Goal: Task Accomplishment & Management: Use online tool/utility

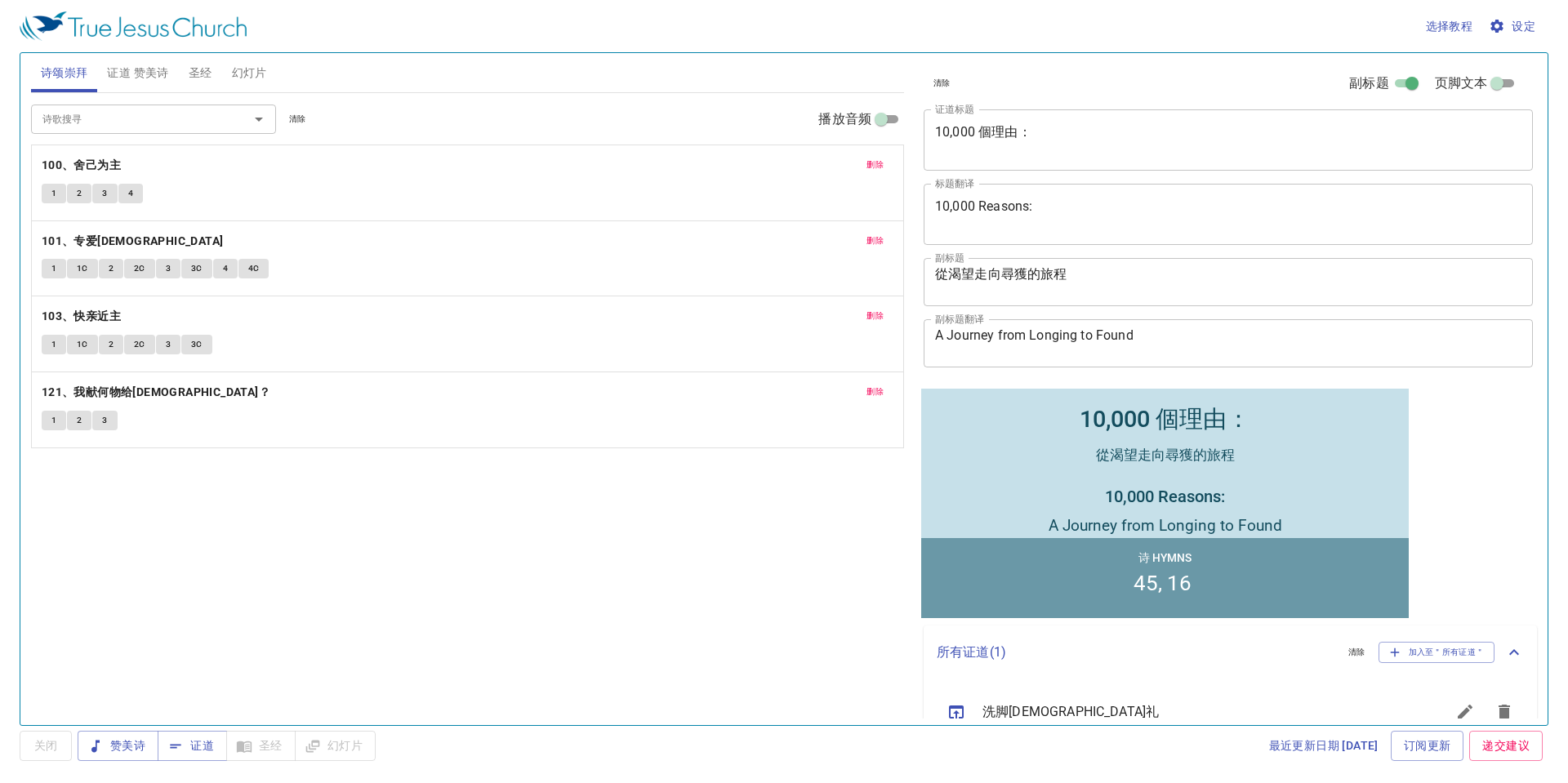
click at [1123, 102] on div "清除 副标题 页脚文本" at bounding box center [1222, 83] width 609 height 40
click at [1081, 128] on textarea "10,000 個理由：" at bounding box center [1228, 140] width 586 height 31
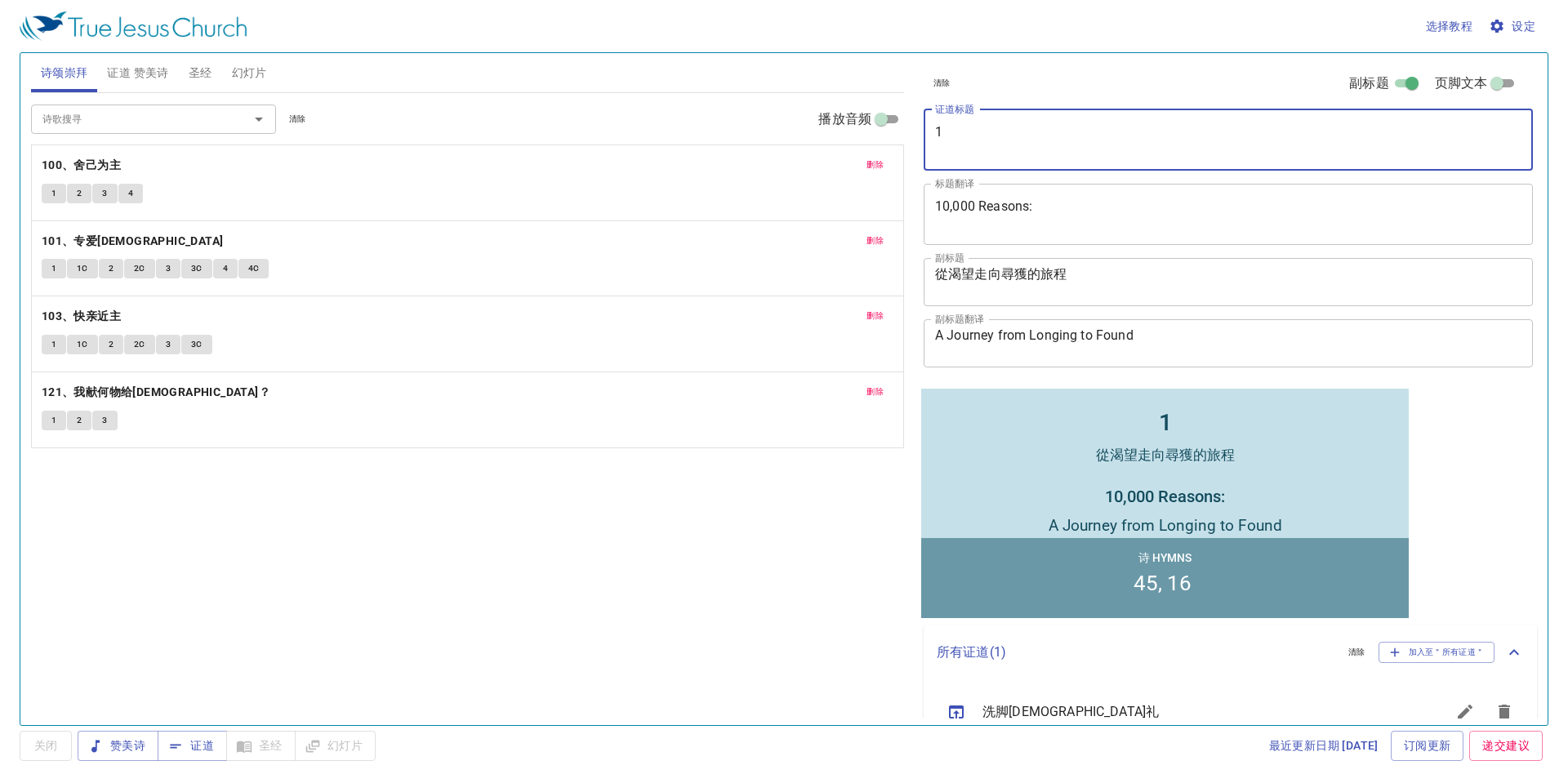
type textarea "1"
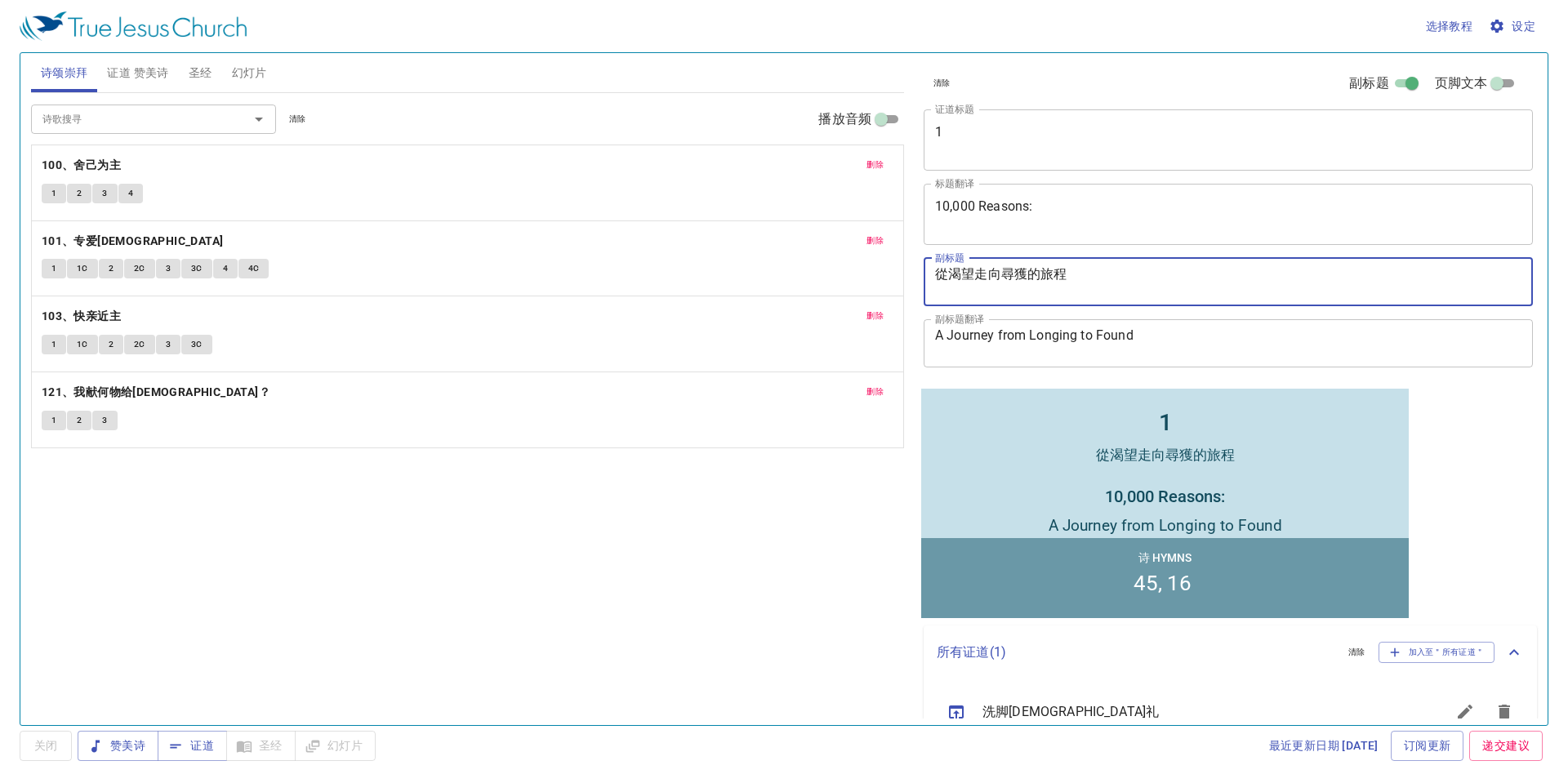
drag, startPoint x: 1111, startPoint y: 286, endPoint x: 903, endPoint y: 272, distance: 208.5
click at [903, 272] on div "诗颂崇拜 证道 赞美诗 圣经 幻灯片 诗歌搜寻 诗歌搜寻 清除 播放音频 删除 100、舍己为主 1 2 3 4 删除 101、专爱耶稣 1 1C 2 2C …" at bounding box center [784, 383] width 1519 height 673
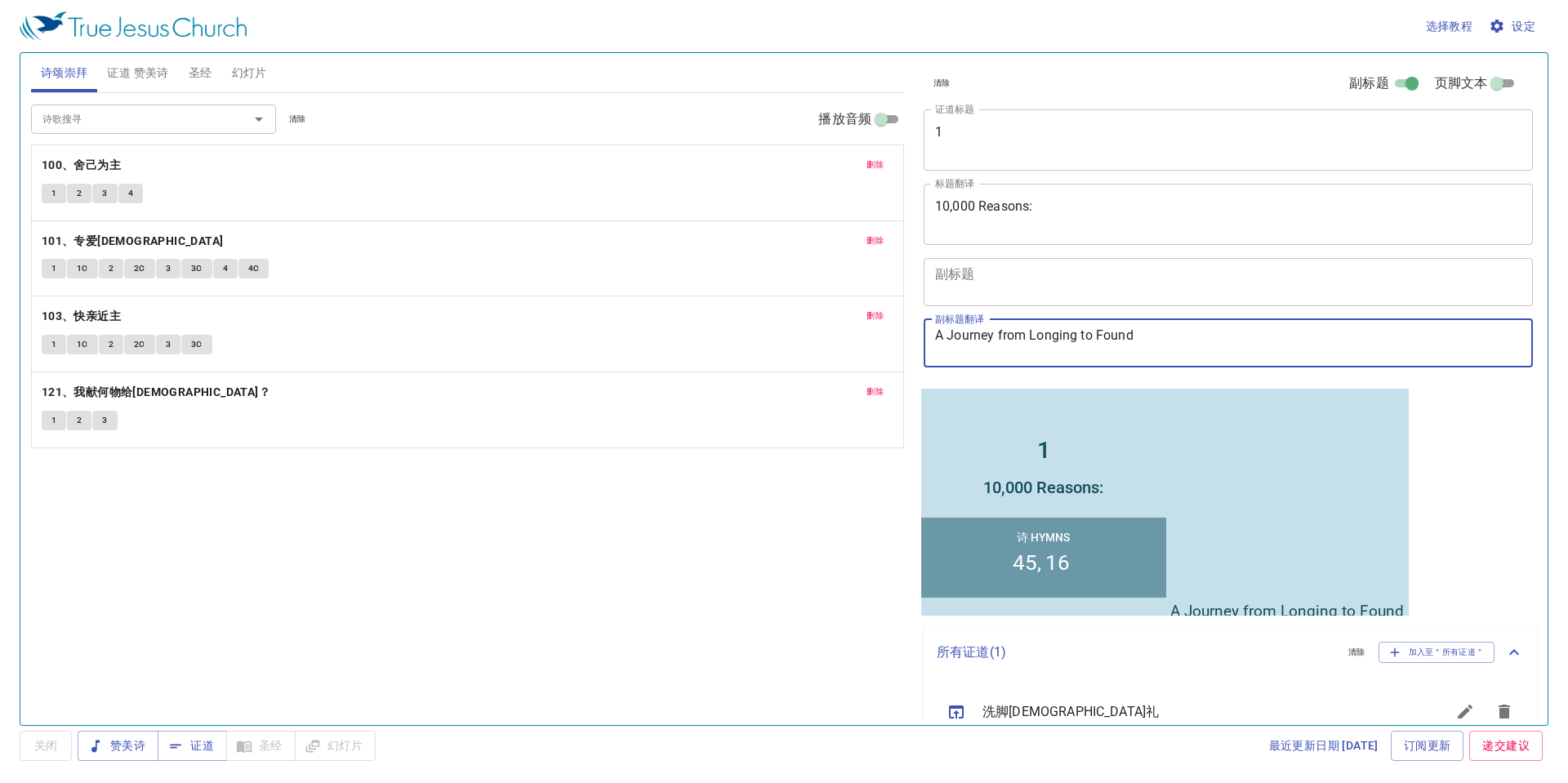
drag, startPoint x: 1164, startPoint y: 347, endPoint x: 887, endPoint y: 302, distance: 280.6
click at [887, 302] on div "诗颂崇拜 证道 赞美诗 圣经 幻灯片 诗歌搜寻 诗歌搜寻 清除 播放音频 删除 100、舍己为主 1 2 3 4 删除 101、专爱耶稣 1 1C 2 2C …" at bounding box center [784, 383] width 1519 height 673
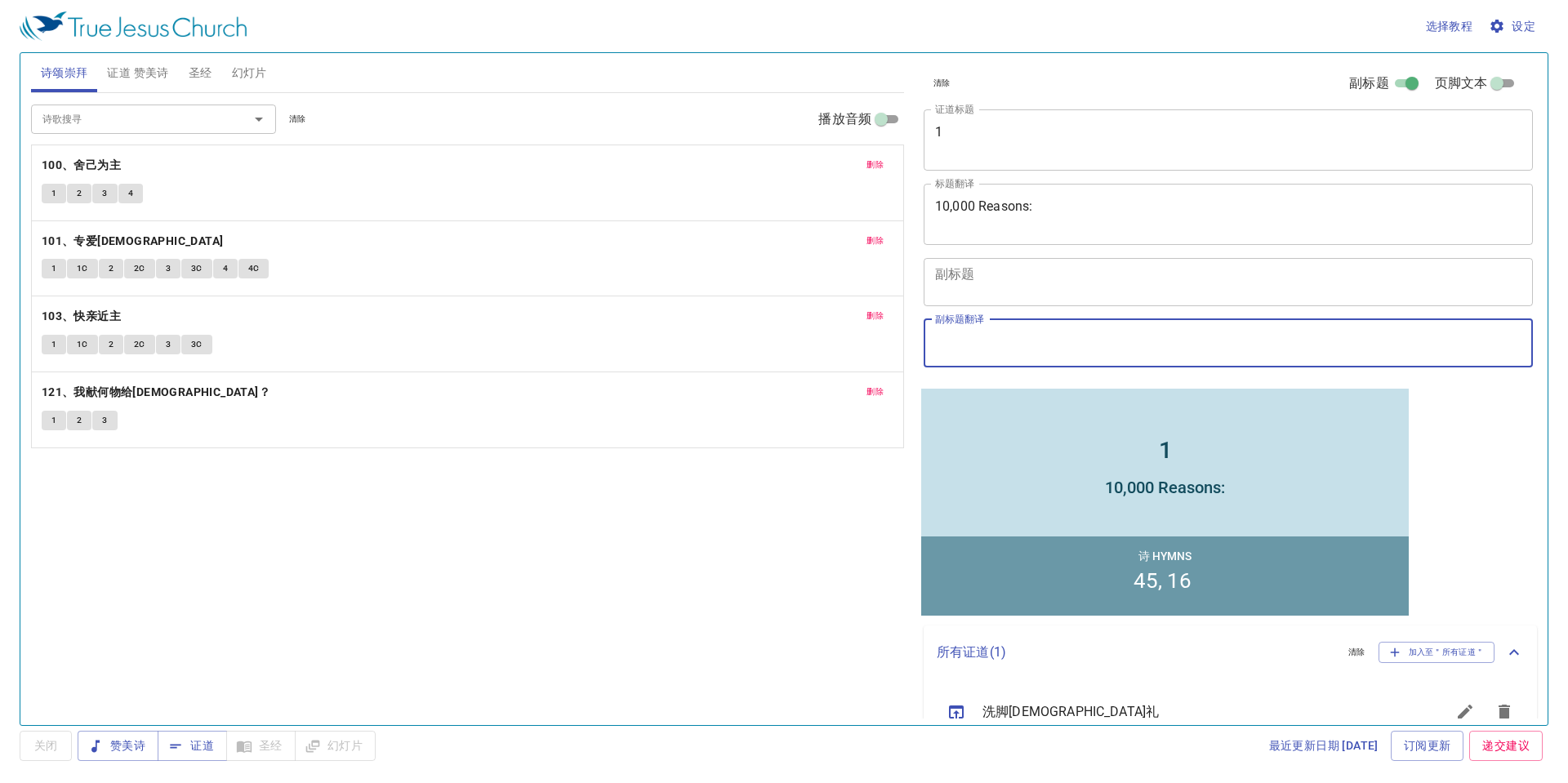
click at [1025, 156] on div "1 x 证道标题" at bounding box center [1228, 140] width 609 height 62
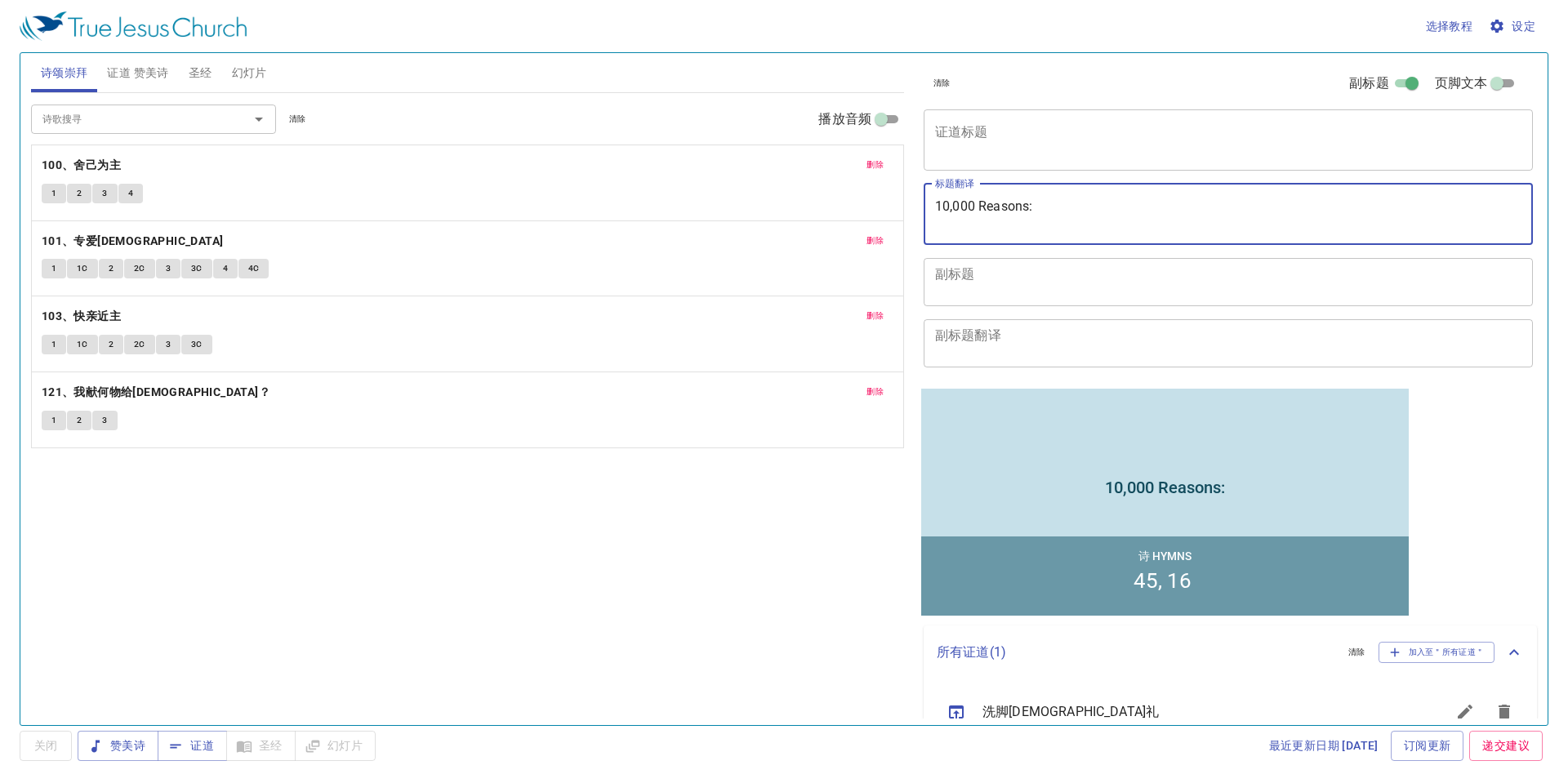
drag, startPoint x: 1056, startPoint y: 220, endPoint x: 930, endPoint y: 202, distance: 127.3
click at [930, 202] on div "10,000 Reasons: x 标题翻译" at bounding box center [1228, 214] width 609 height 62
click at [979, 145] on textarea "证道标题" at bounding box center [1228, 140] width 586 height 31
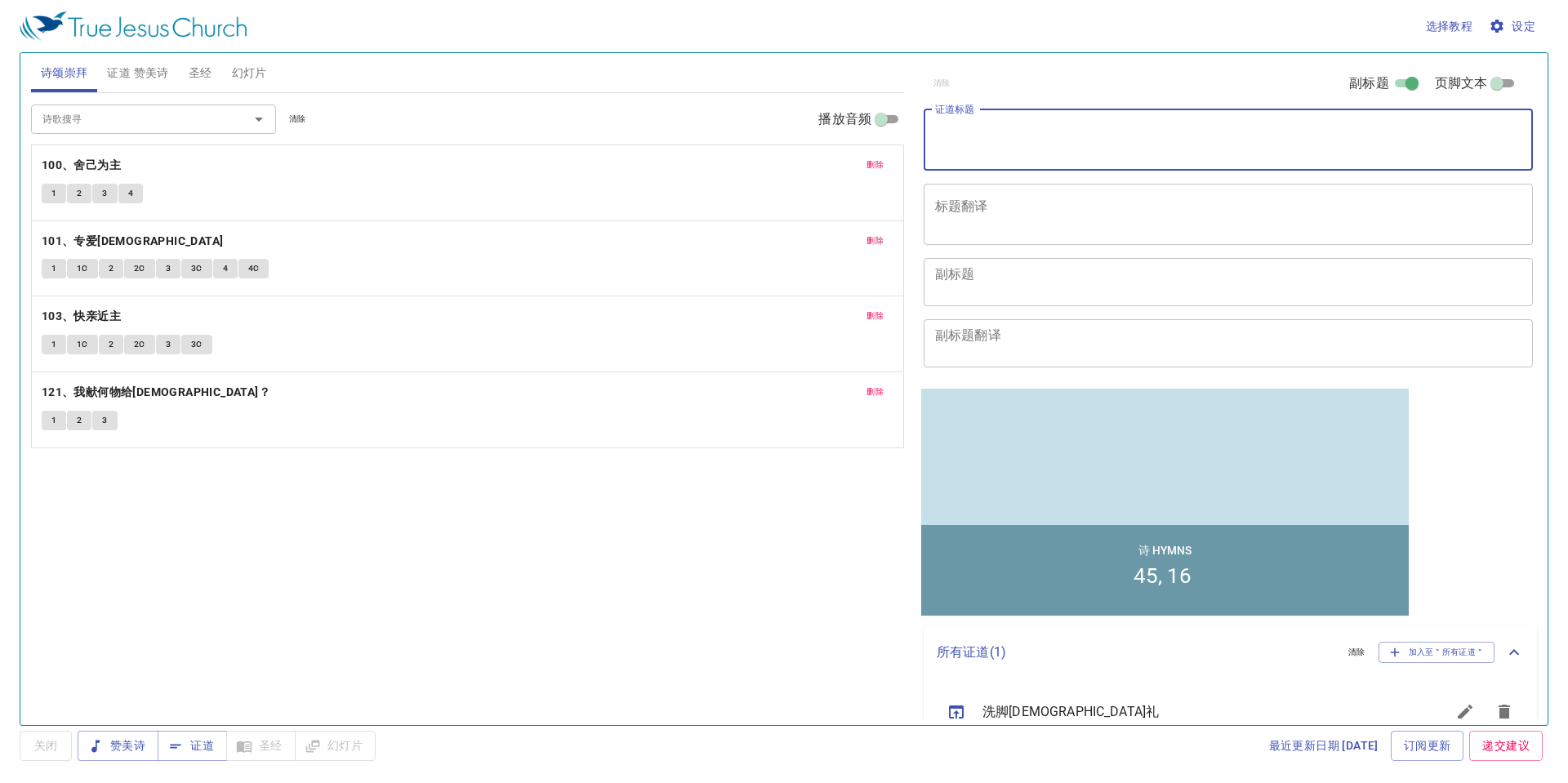
click at [977, 140] on textarea "证道标题" at bounding box center [1228, 140] width 586 height 31
type textarea "打勝仗"
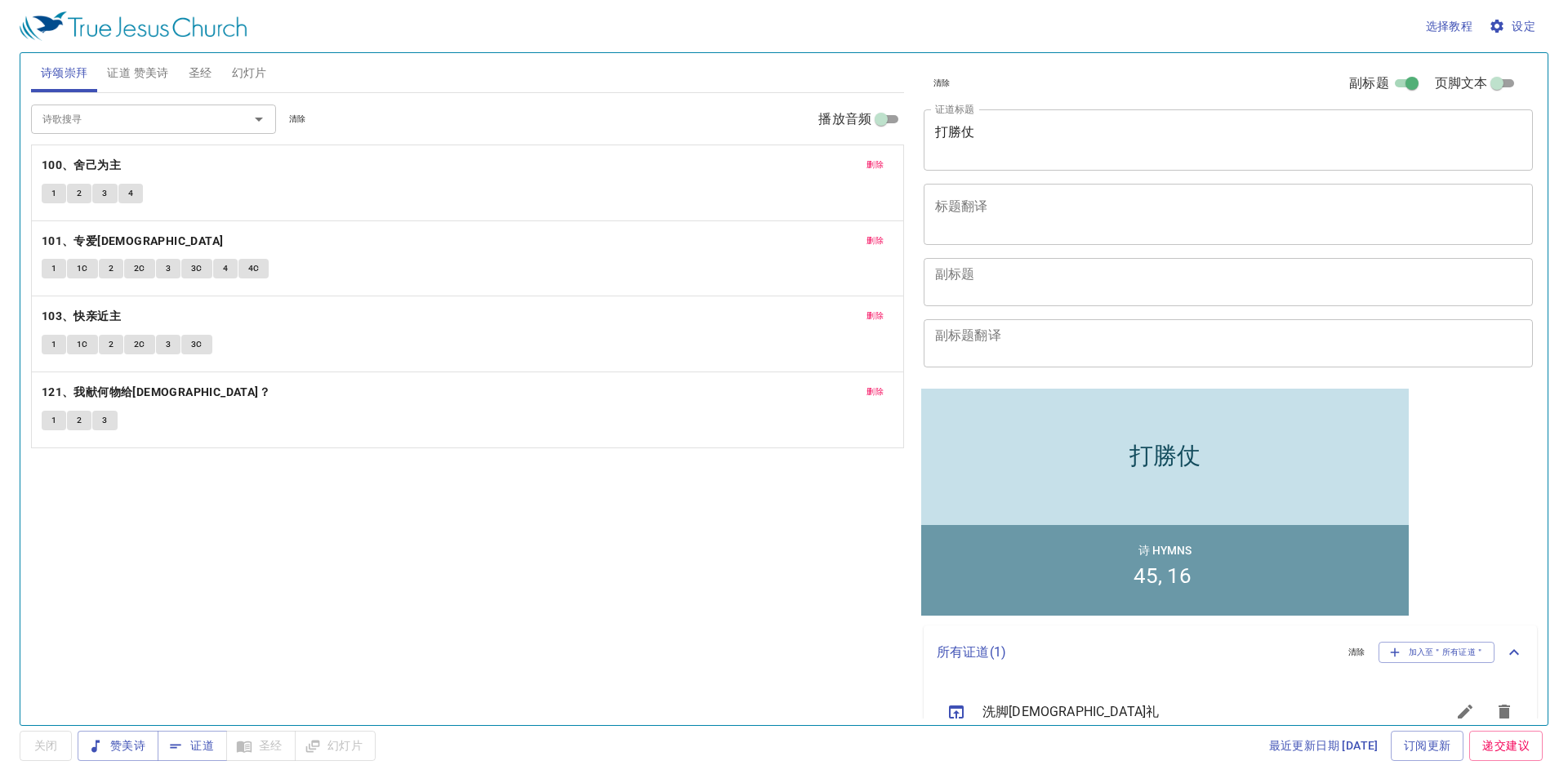
click at [1176, 570] on li "16" at bounding box center [1179, 575] width 25 height 25
click at [1150, 558] on div "诗 Hymns 45 16" at bounding box center [1165, 570] width 488 height 91
click at [133, 58] on button "证道 赞美诗" at bounding box center [138, 73] width 81 height 40
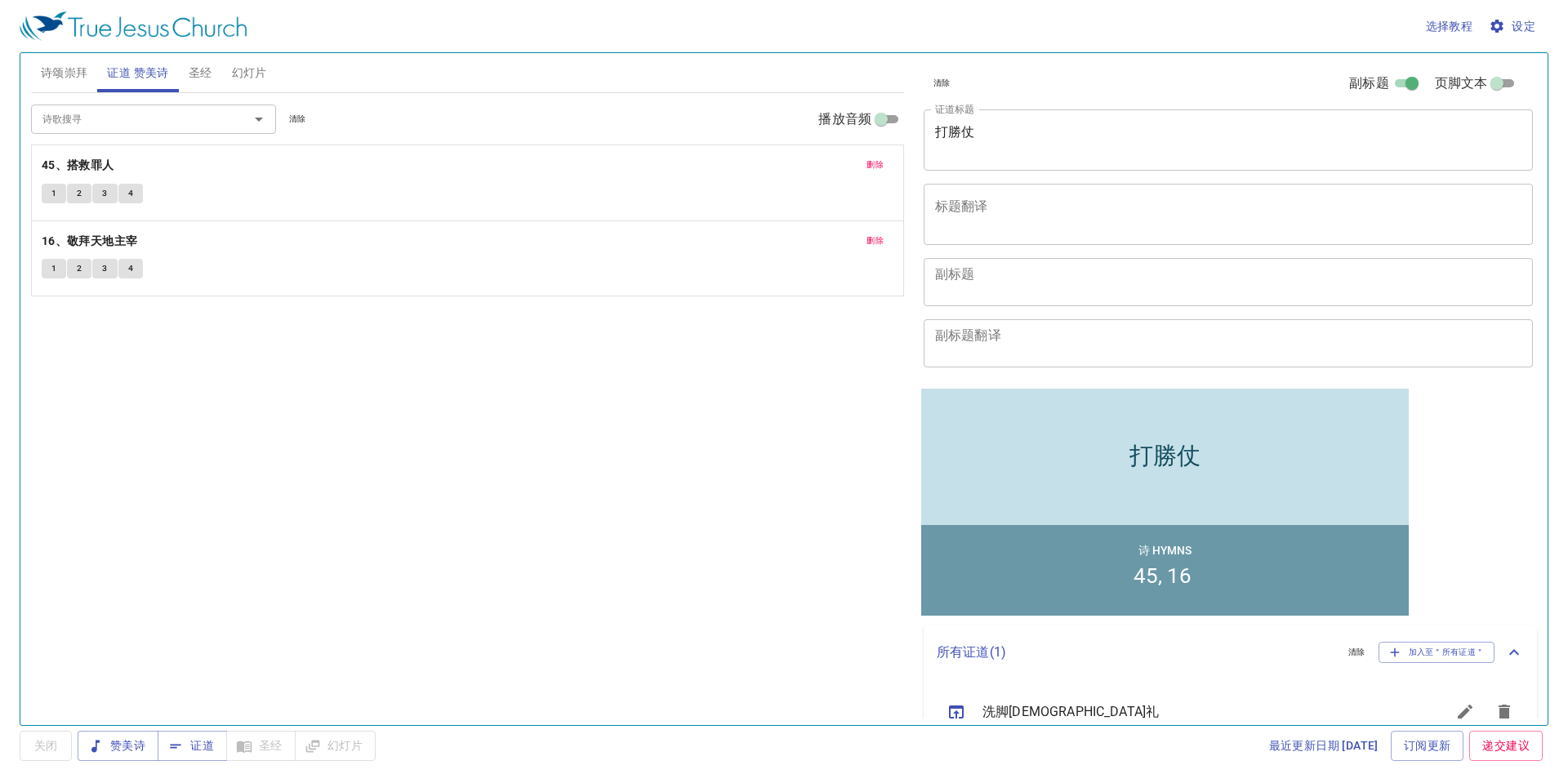
click at [867, 167] on span "删除" at bounding box center [875, 165] width 17 height 15
click at [867, 166] on span "删除" at bounding box center [875, 165] width 17 height 15
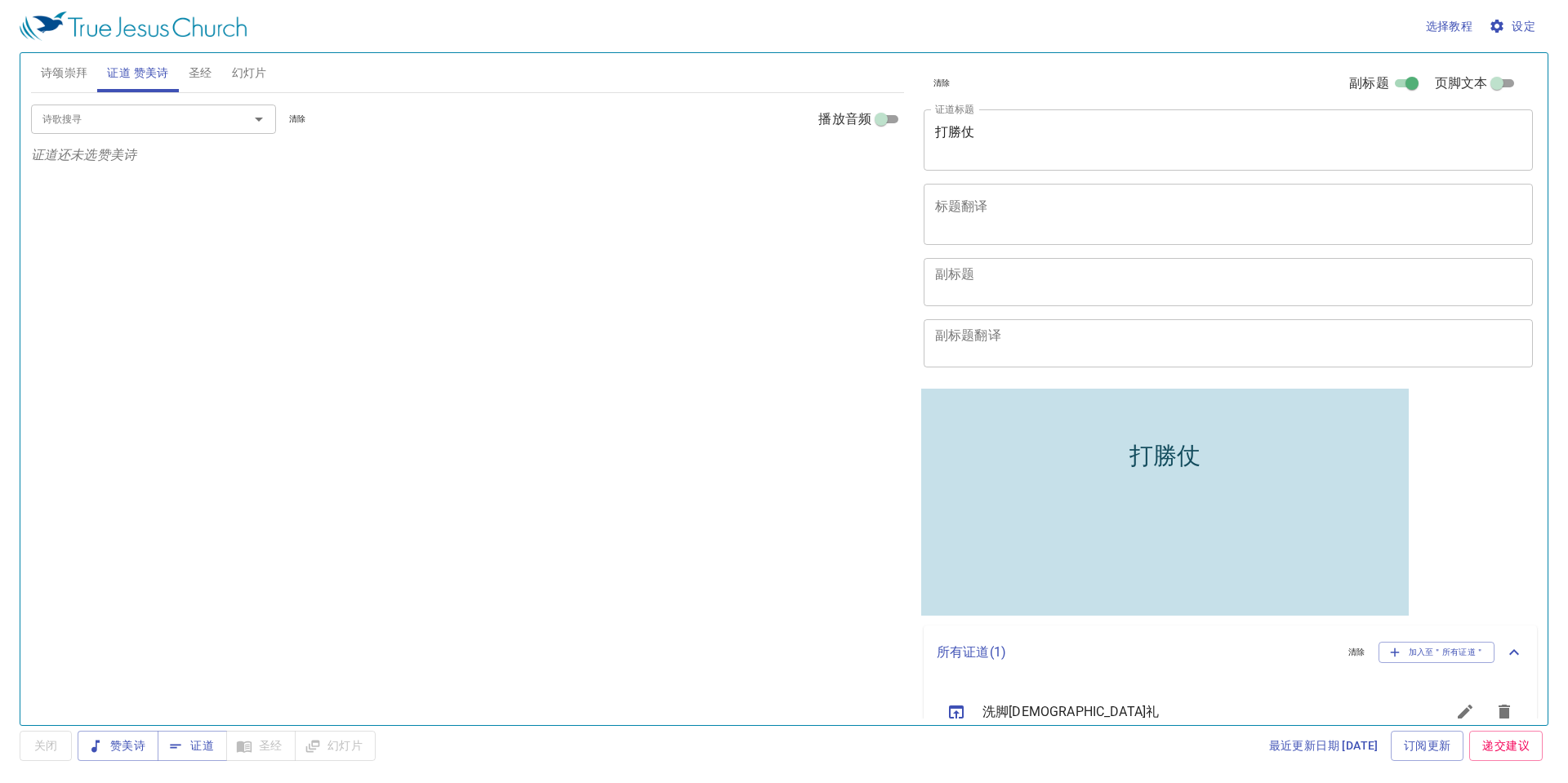
click at [222, 115] on input "诗歌搜寻" at bounding box center [129, 119] width 187 height 18
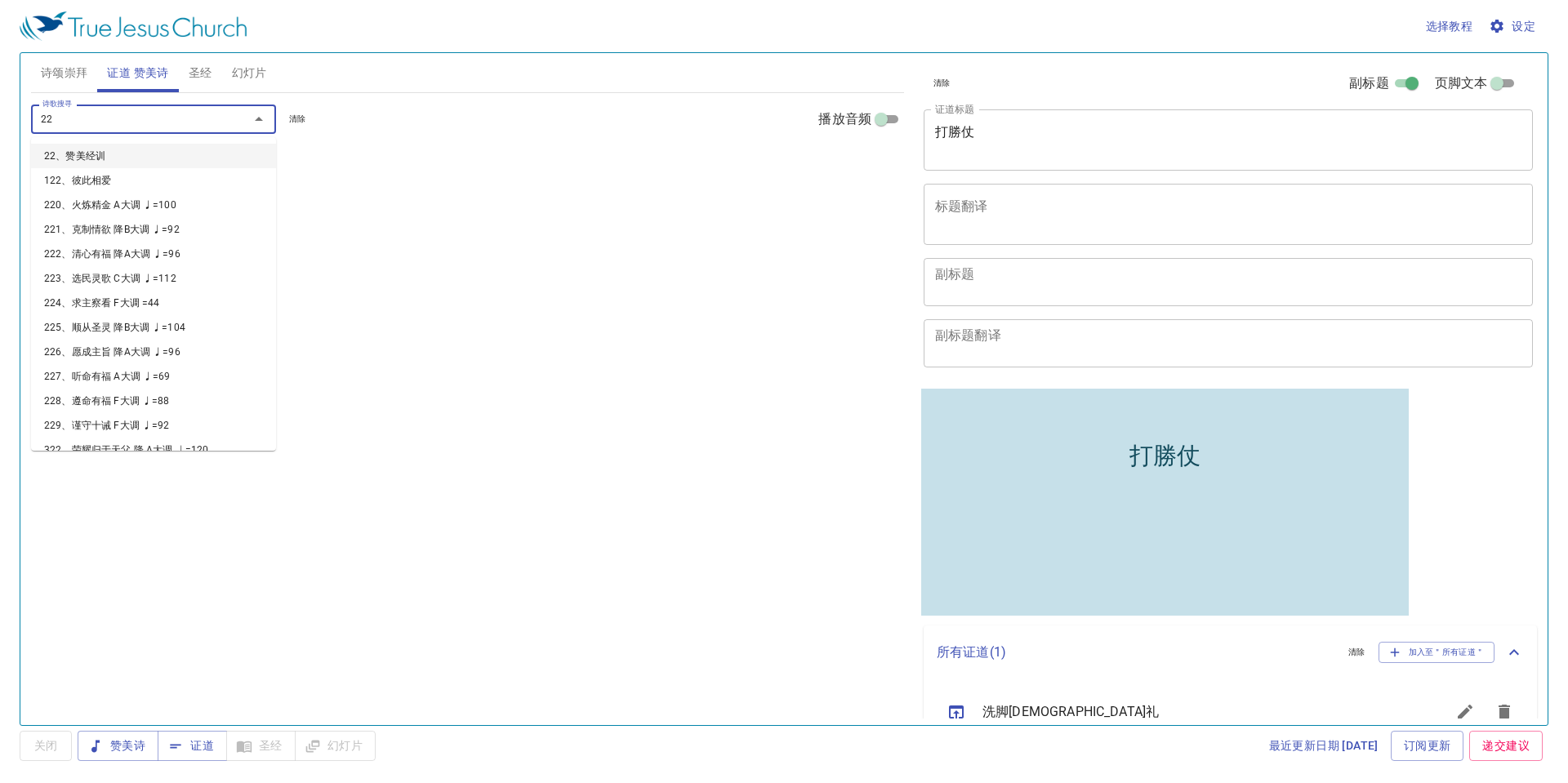
type input "220"
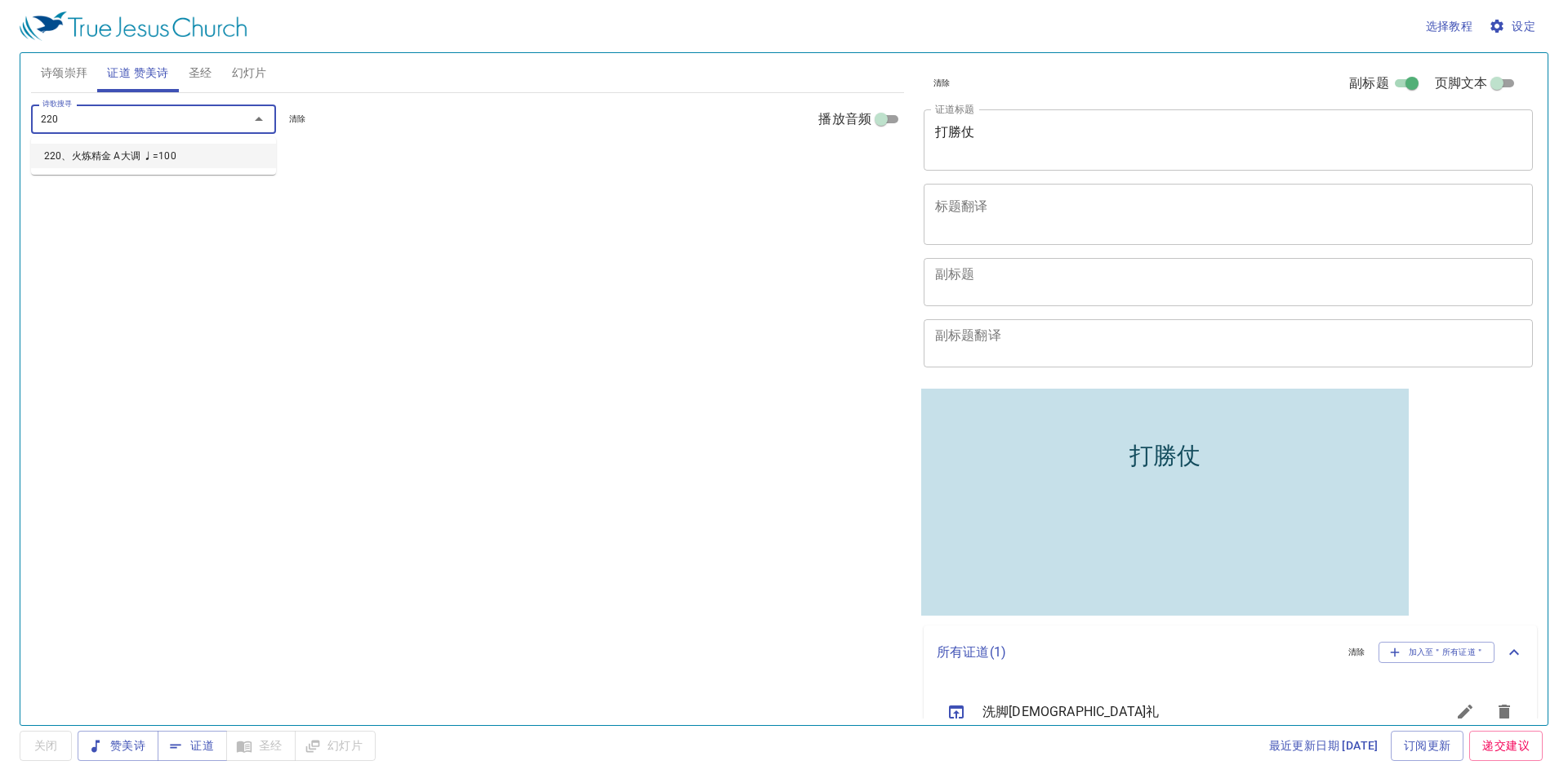
click at [218, 144] on li "220、火炼精金 A大调 ♩=100" at bounding box center [154, 155] width 245 height 25
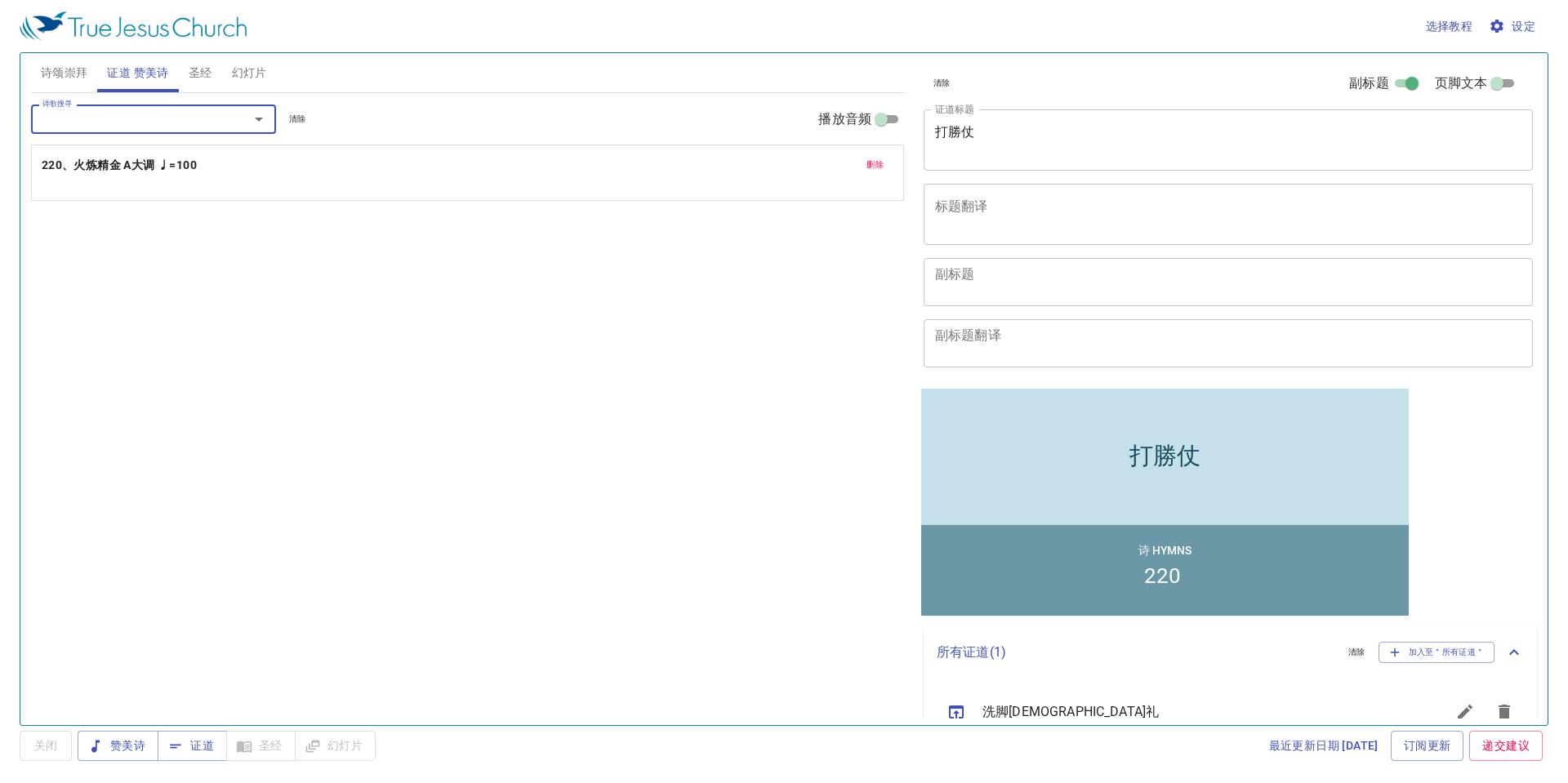
click at [123, 111] on input "诗歌搜寻" at bounding box center [129, 119] width 187 height 18
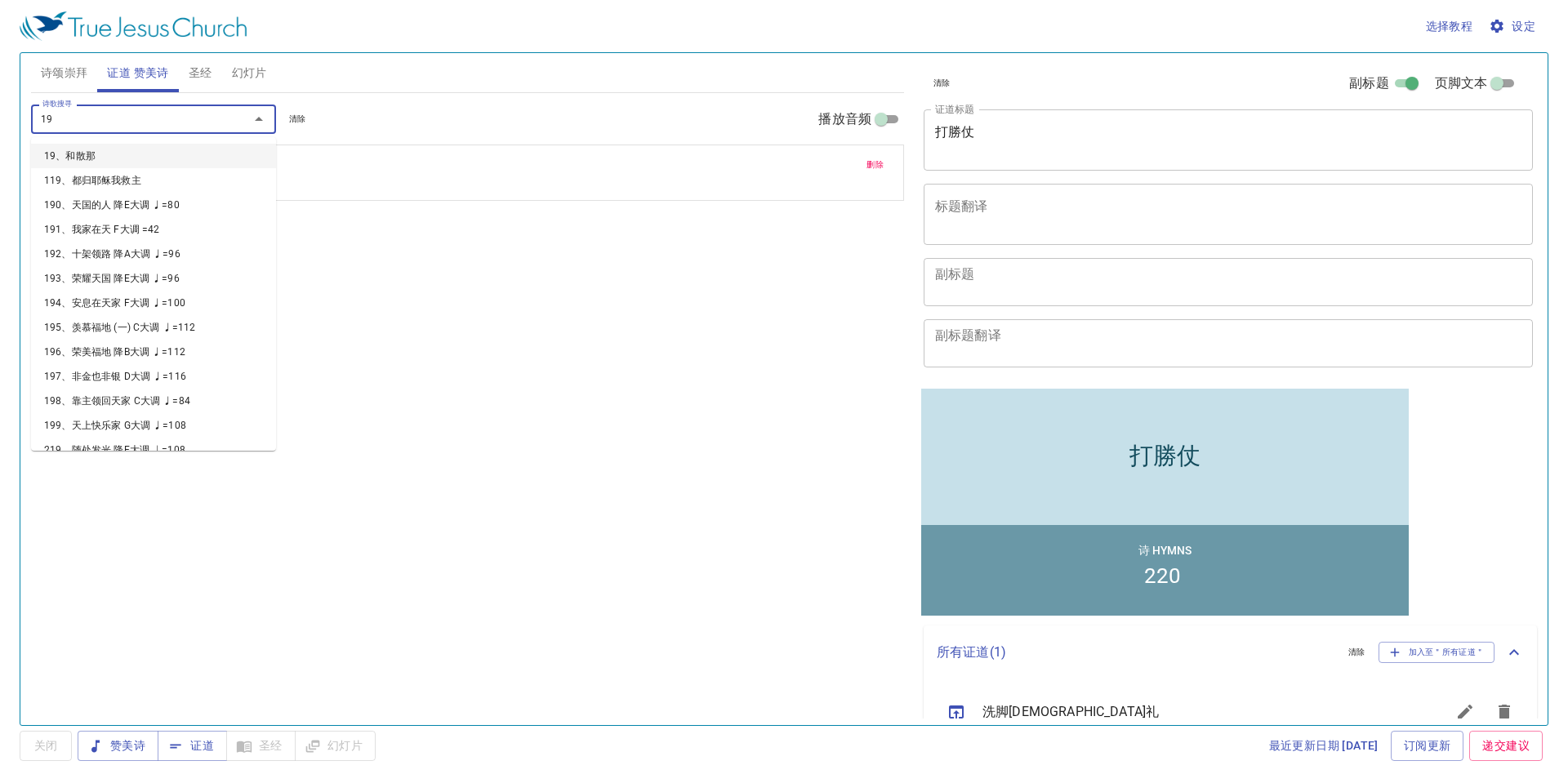
type input "198"
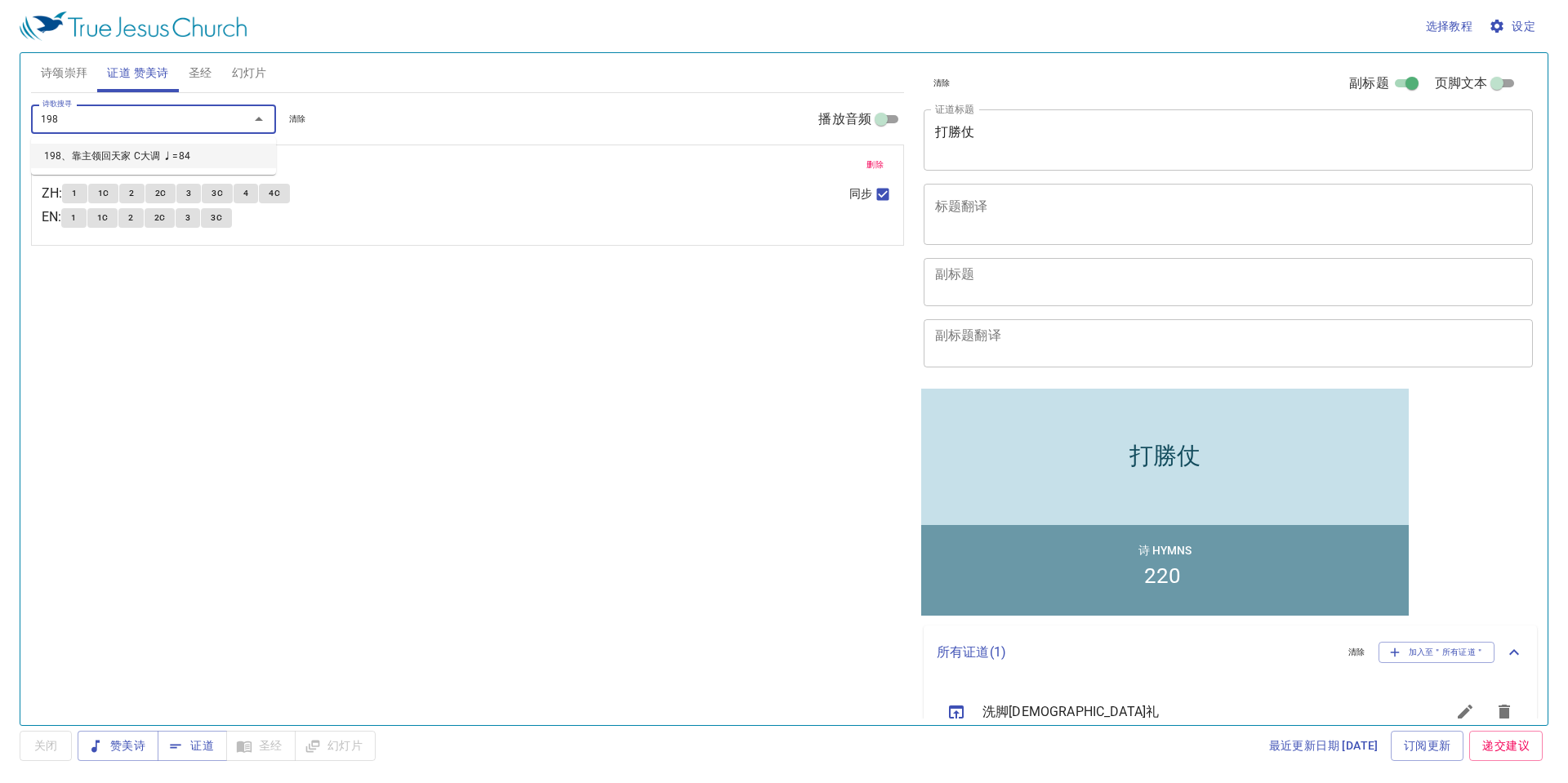
click at [123, 149] on li "198、靠主领回天家 C大调 ♩=84" at bounding box center [154, 155] width 245 height 25
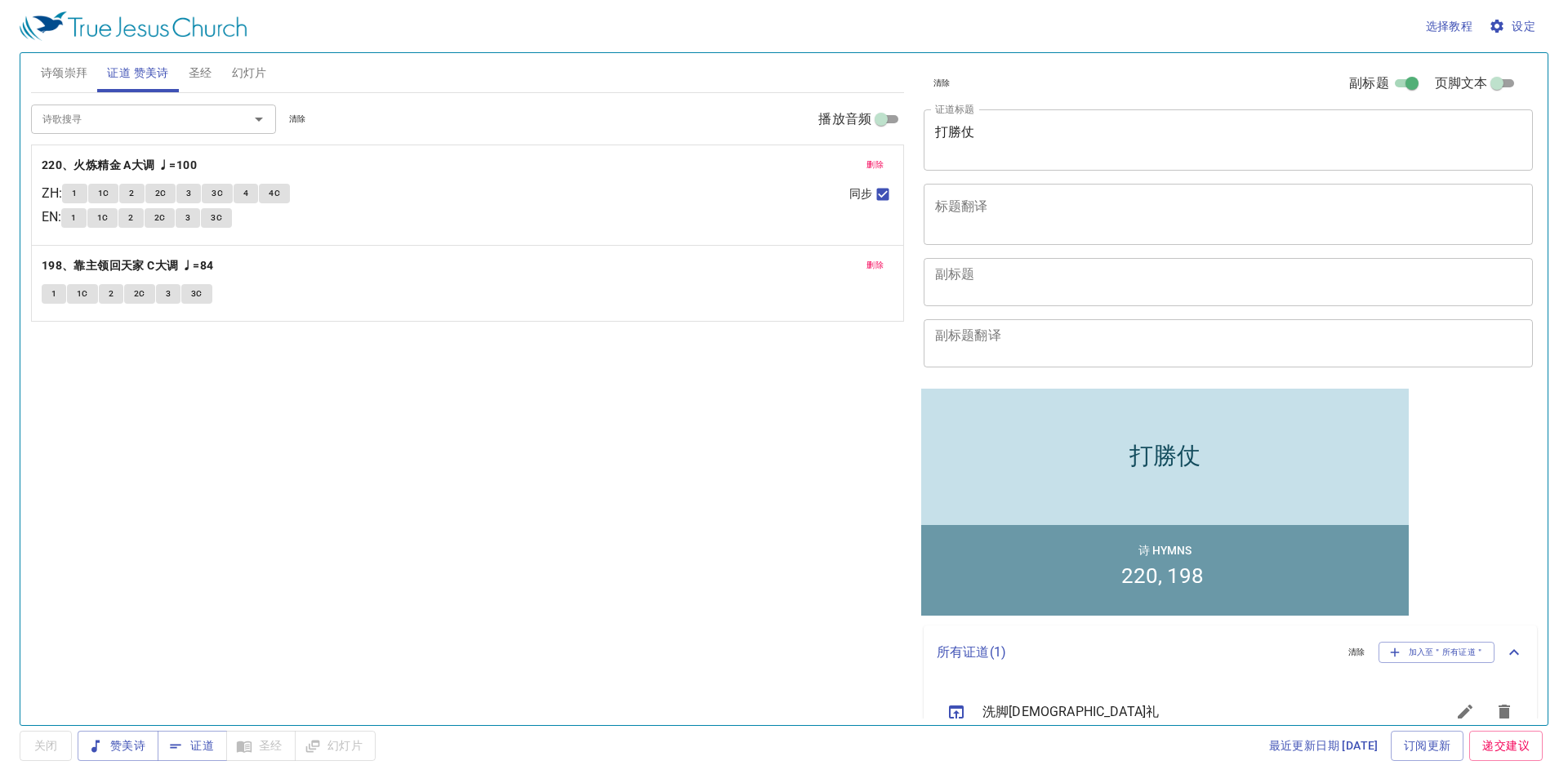
click at [1220, 497] on div "打勝仗" at bounding box center [1165, 455] width 488 height 113
click at [213, 748] on span "证道" at bounding box center [192, 746] width 43 height 20
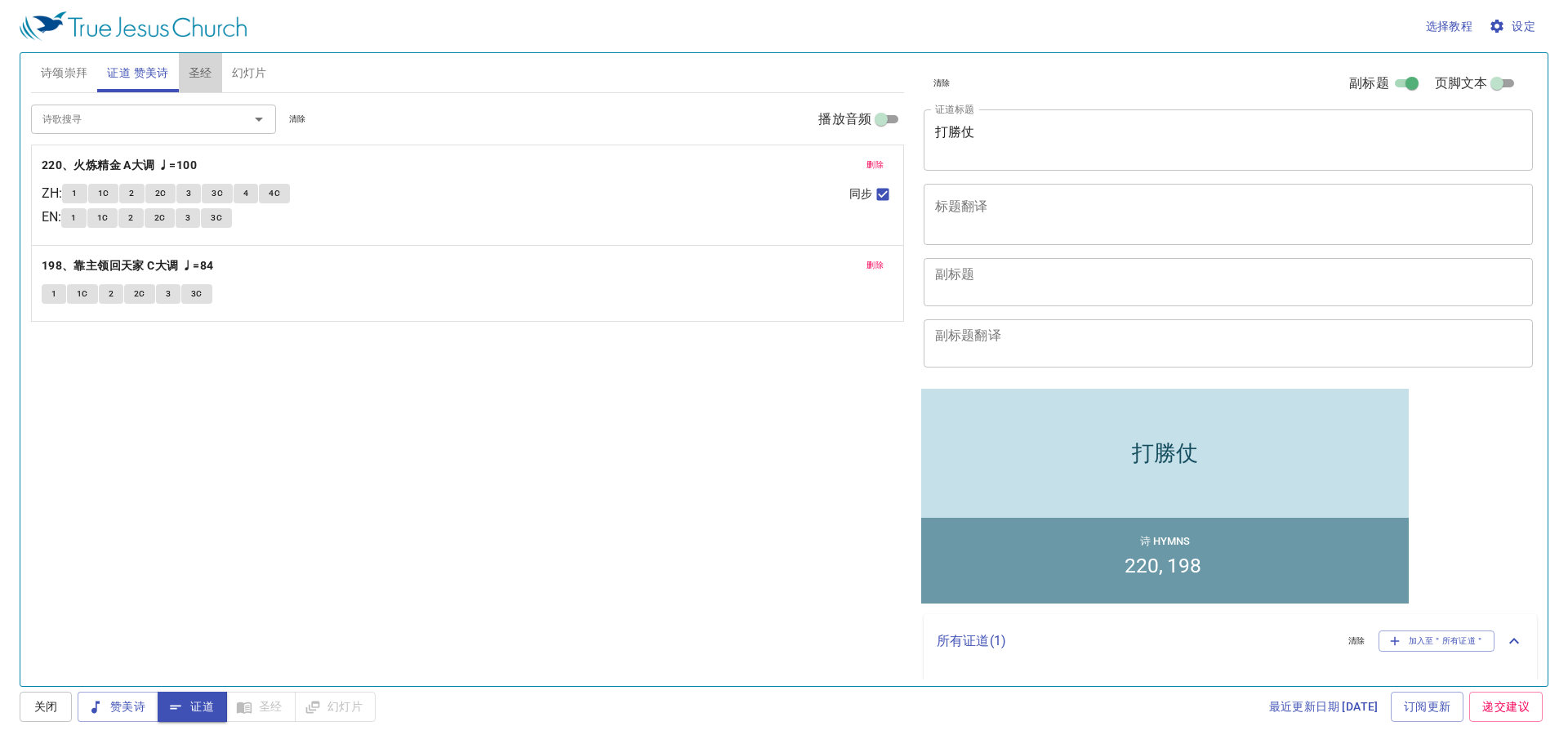
click at [185, 84] on button "圣经" at bounding box center [200, 73] width 43 height 40
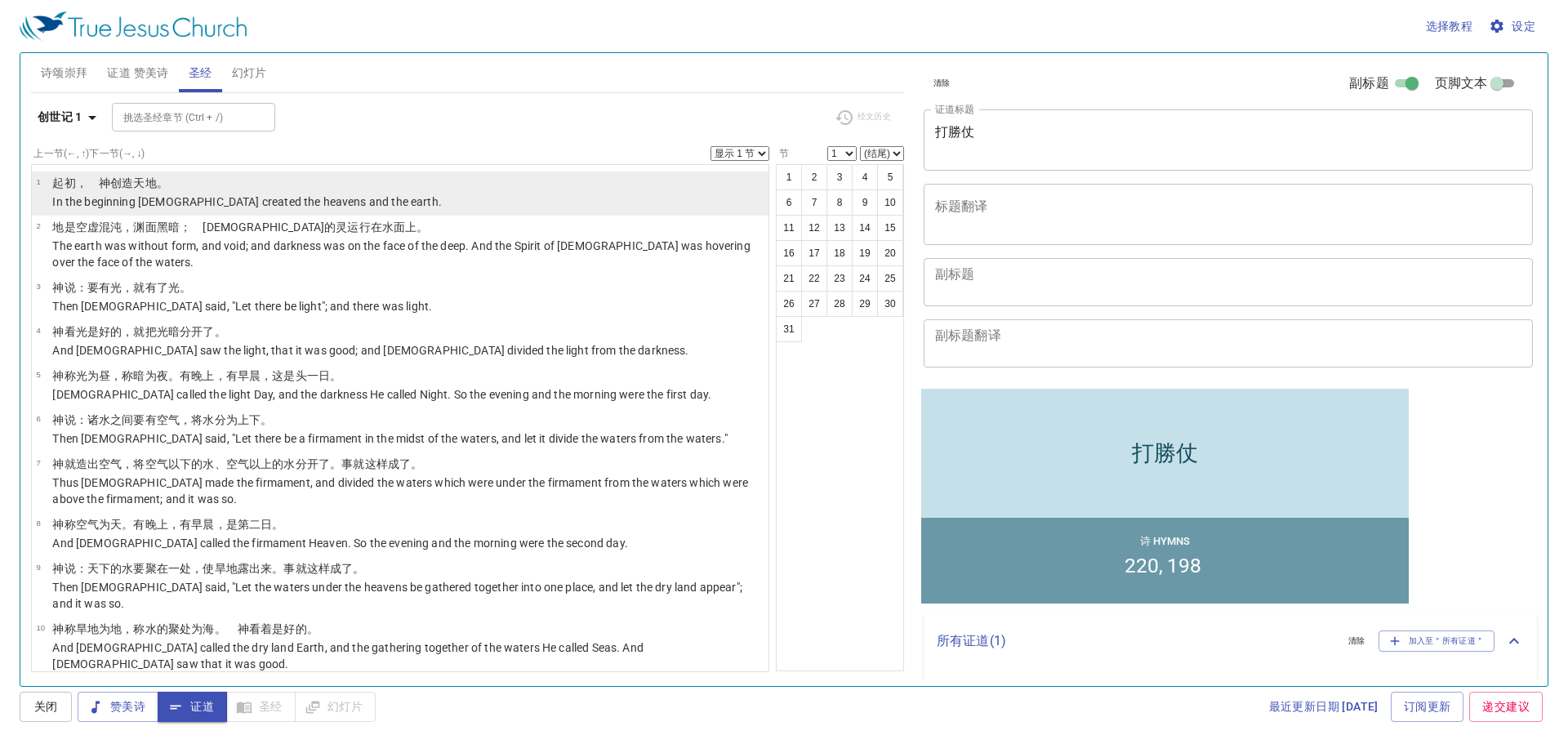
click at [190, 188] on p "﻿起初 ，　神 创造 天 地 。" at bounding box center [247, 183] width 389 height 17
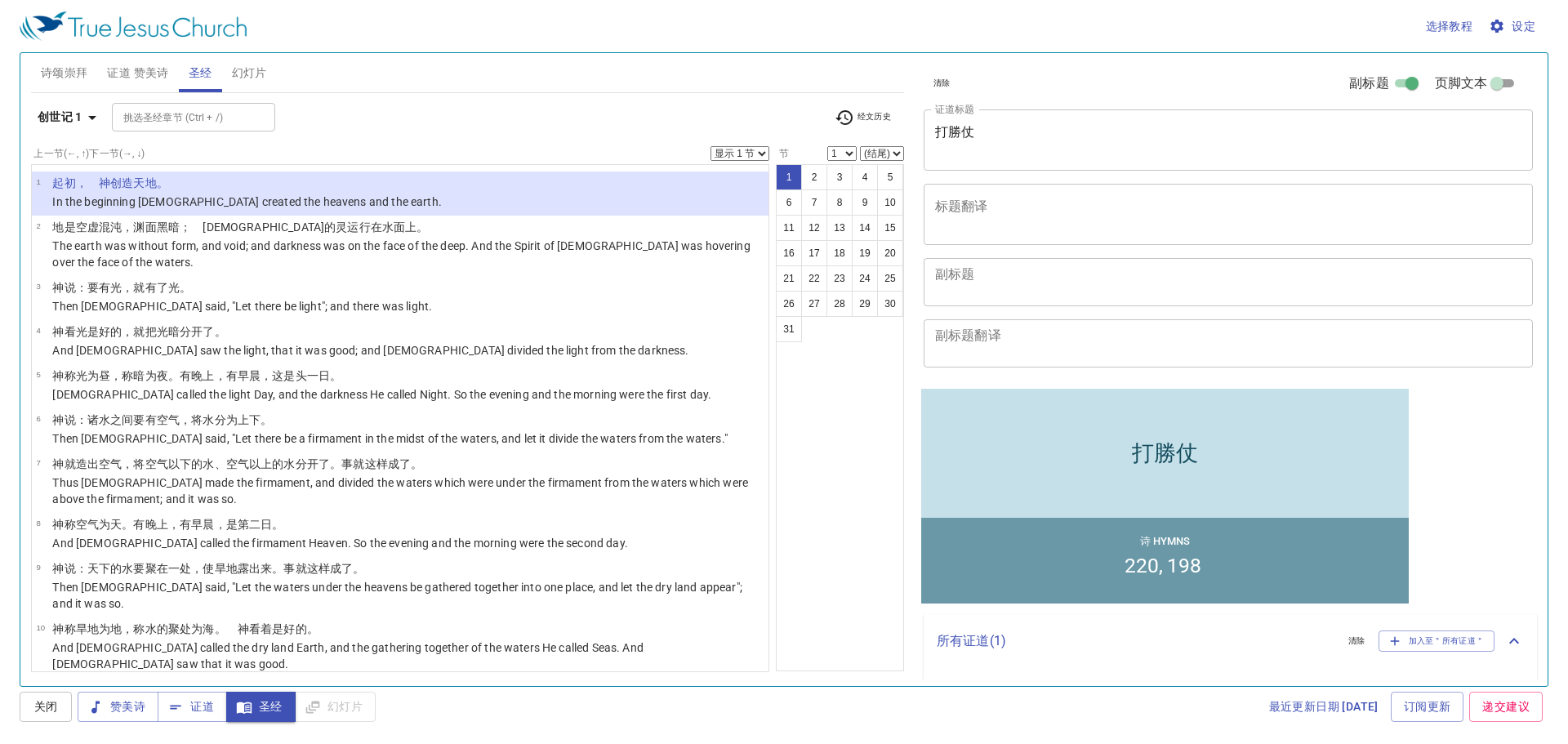
click at [1033, 483] on div "打勝仗" at bounding box center [1165, 452] width 488 height 108
click at [200, 704] on span "证道" at bounding box center [192, 706] width 43 height 20
click at [143, 71] on span "证道 赞美诗" at bounding box center [137, 73] width 62 height 20
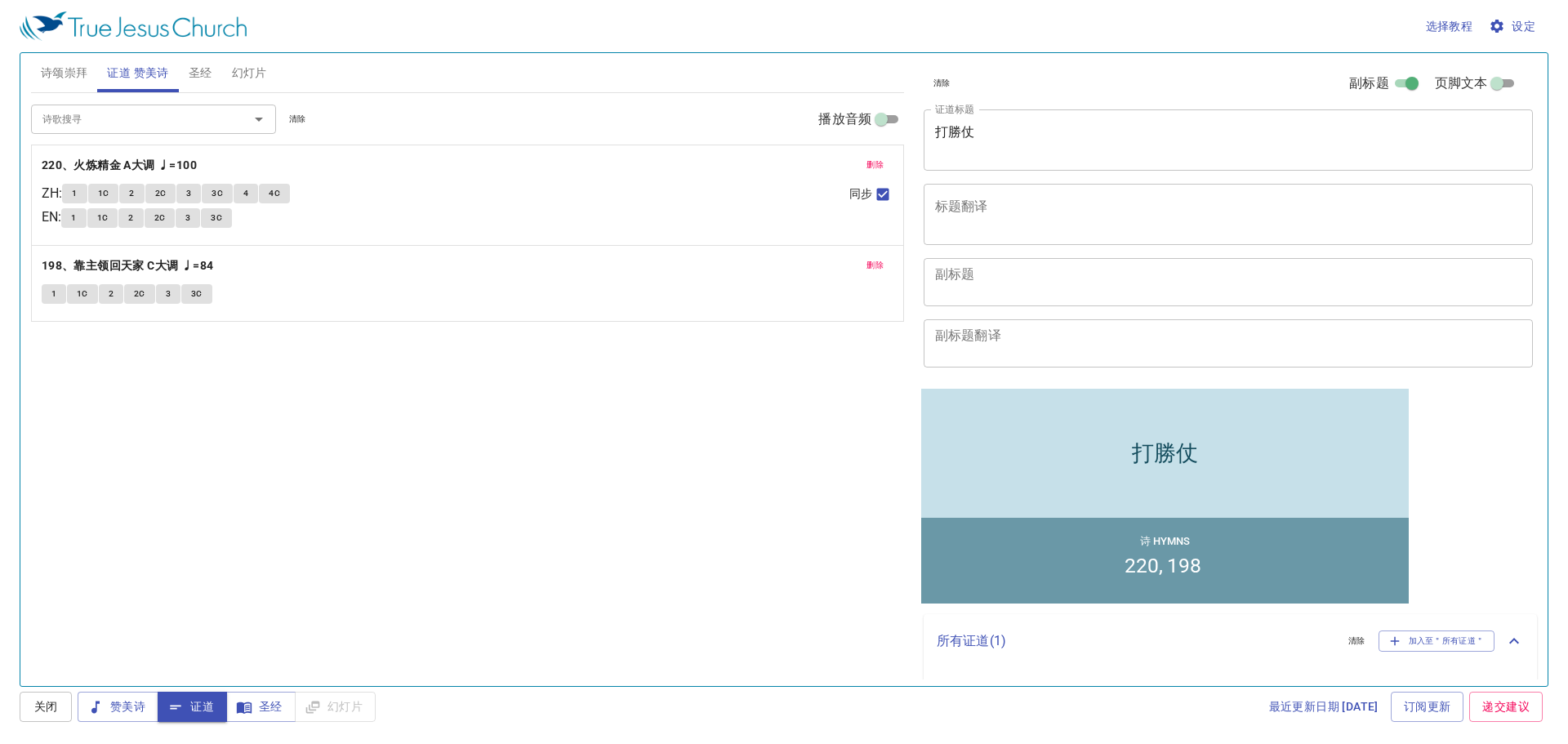
click at [69, 66] on span "诗颂崇拜" at bounding box center [63, 73] width 47 height 20
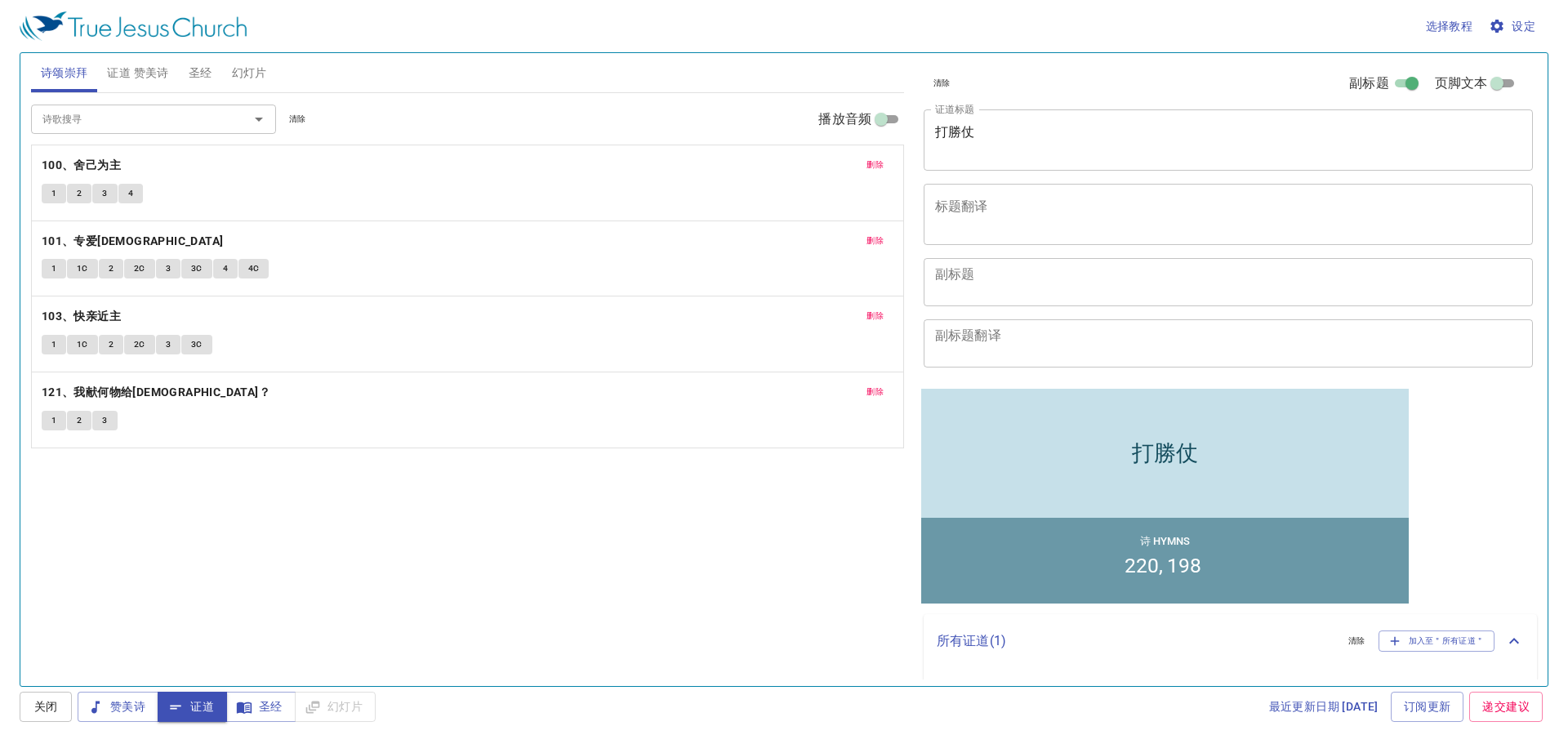
click at [870, 177] on div "删除 100、舍己为主 1 2 3 4" at bounding box center [467, 183] width 871 height 75
click at [874, 170] on span "删除" at bounding box center [875, 165] width 17 height 15
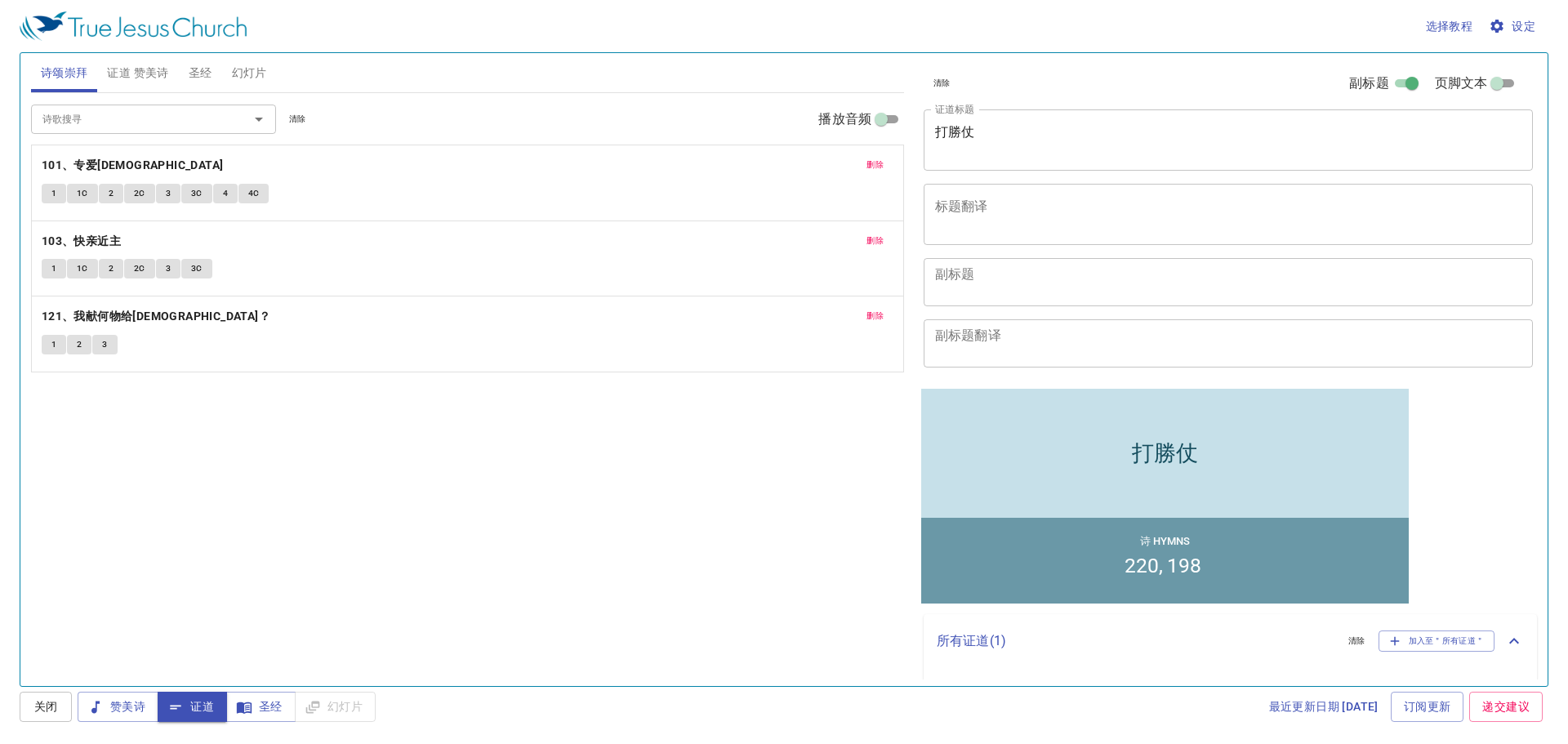
click at [874, 170] on span "删除" at bounding box center [875, 165] width 17 height 15
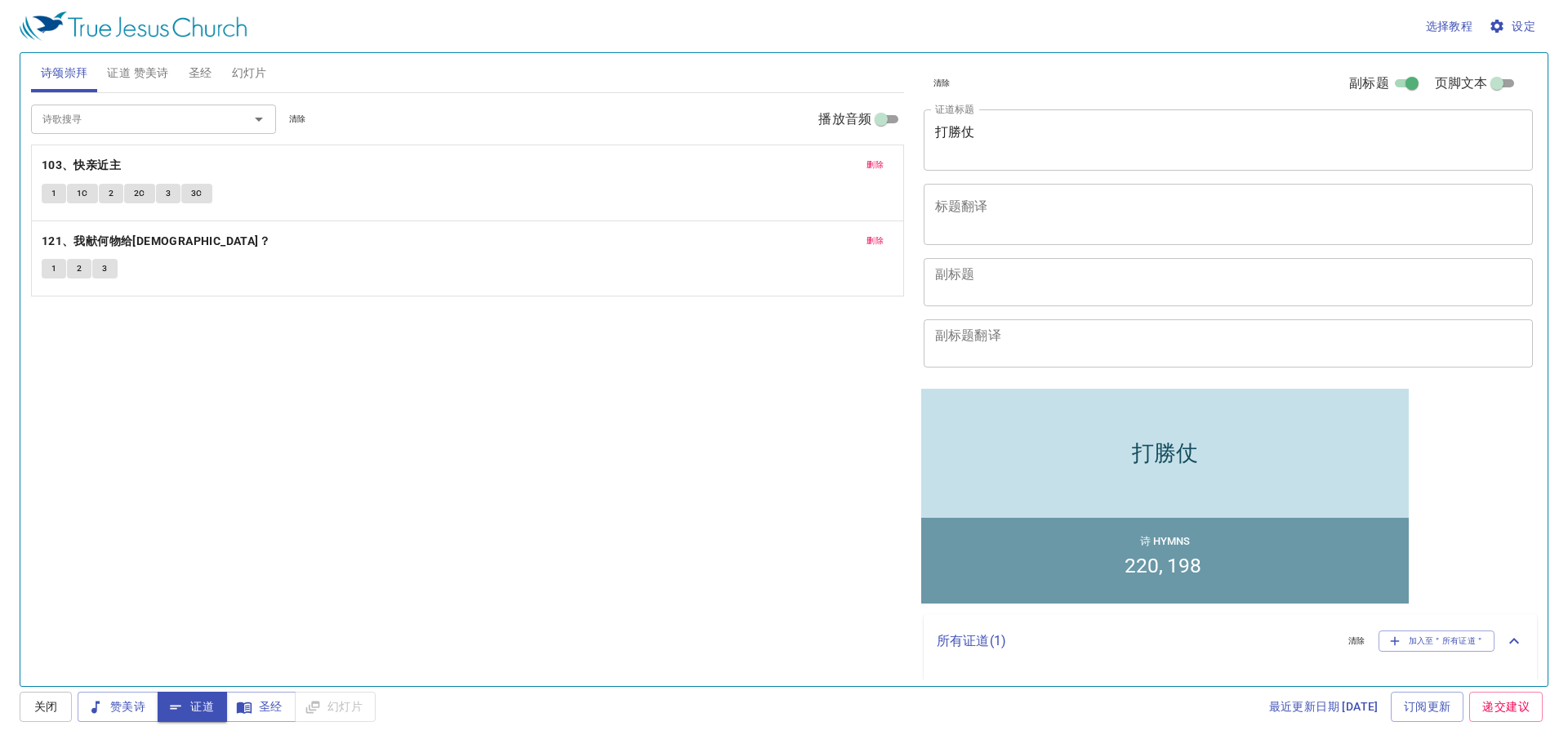
click at [874, 170] on span "删除" at bounding box center [875, 165] width 17 height 15
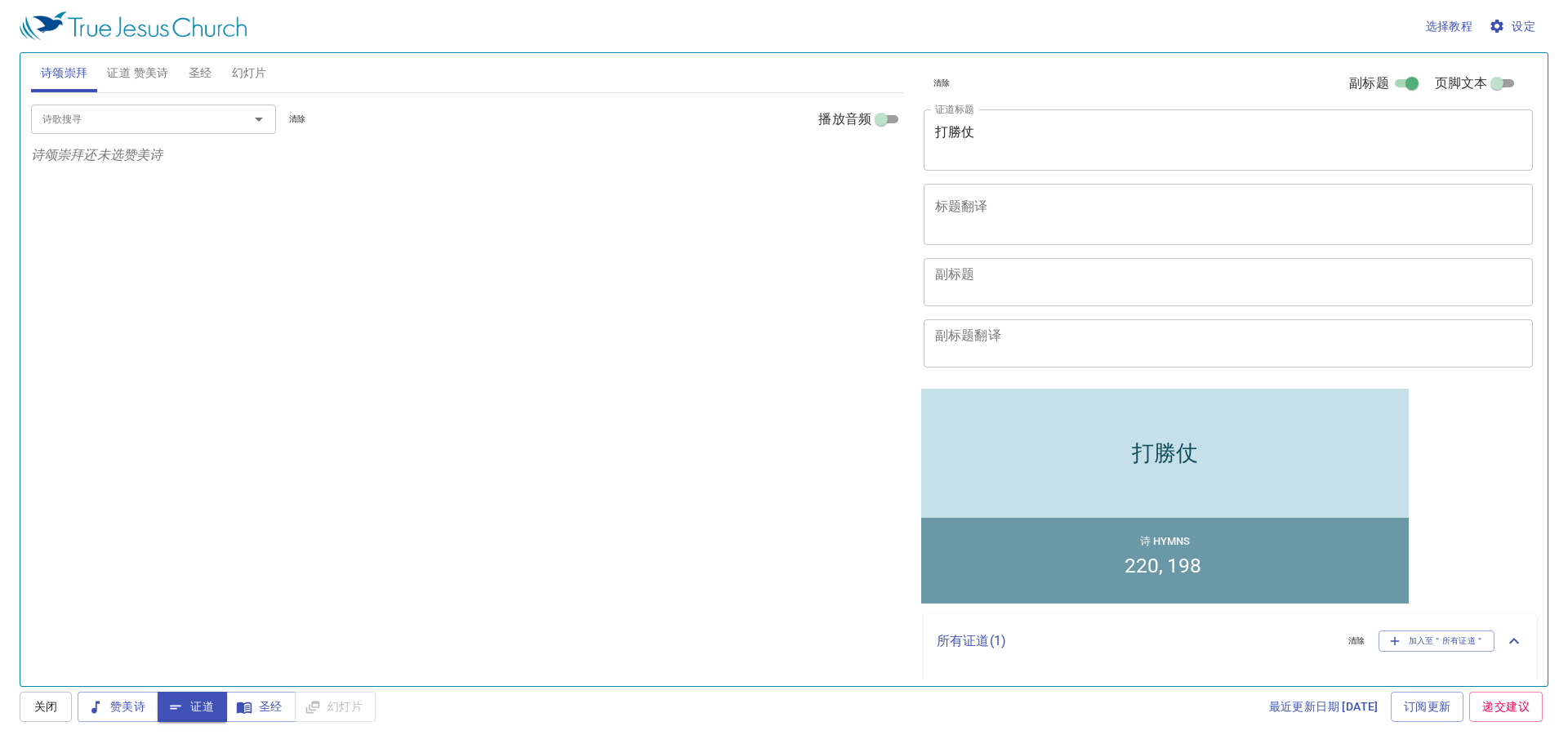
click at [116, 112] on input "诗歌搜寻" at bounding box center [129, 119] width 187 height 18
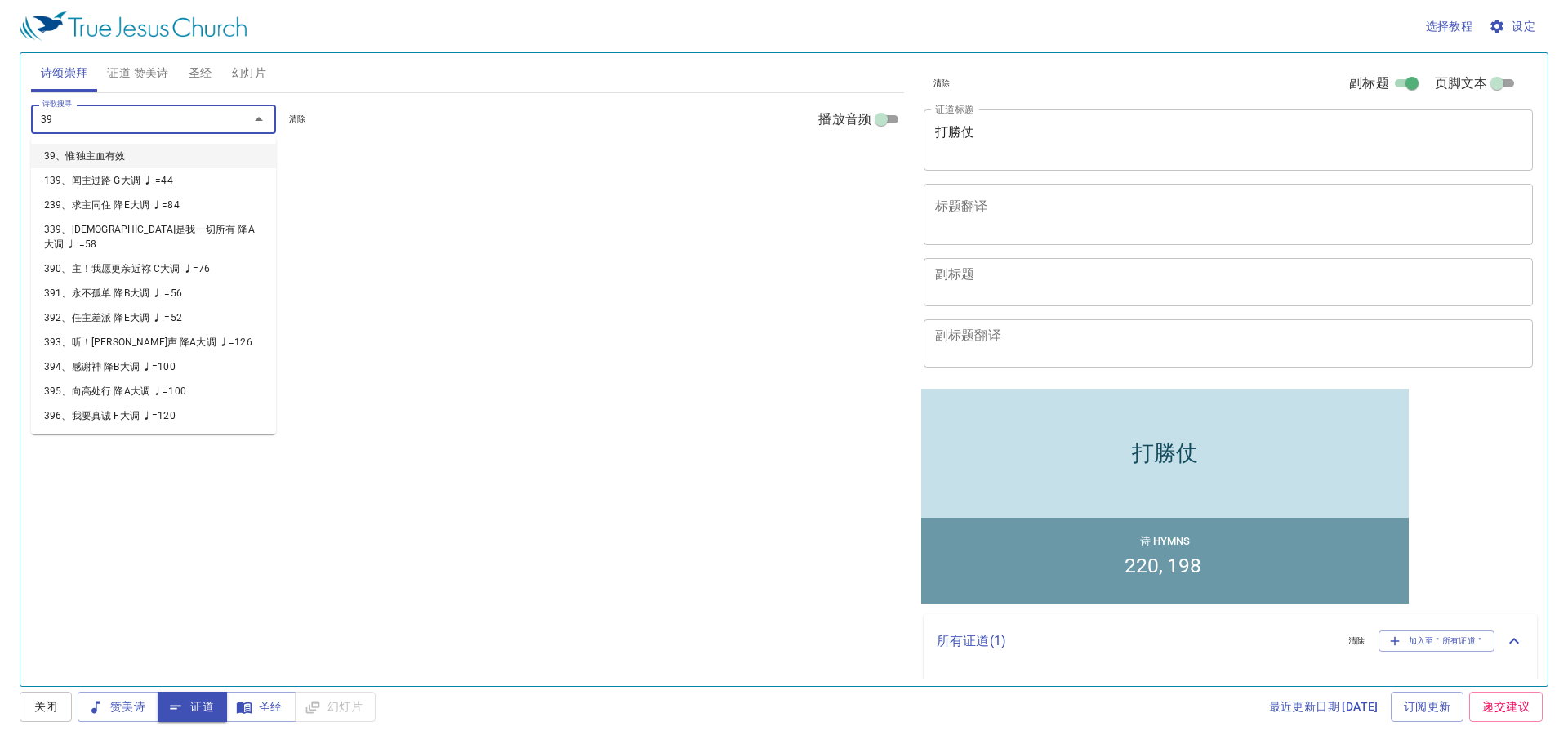
type input "394"
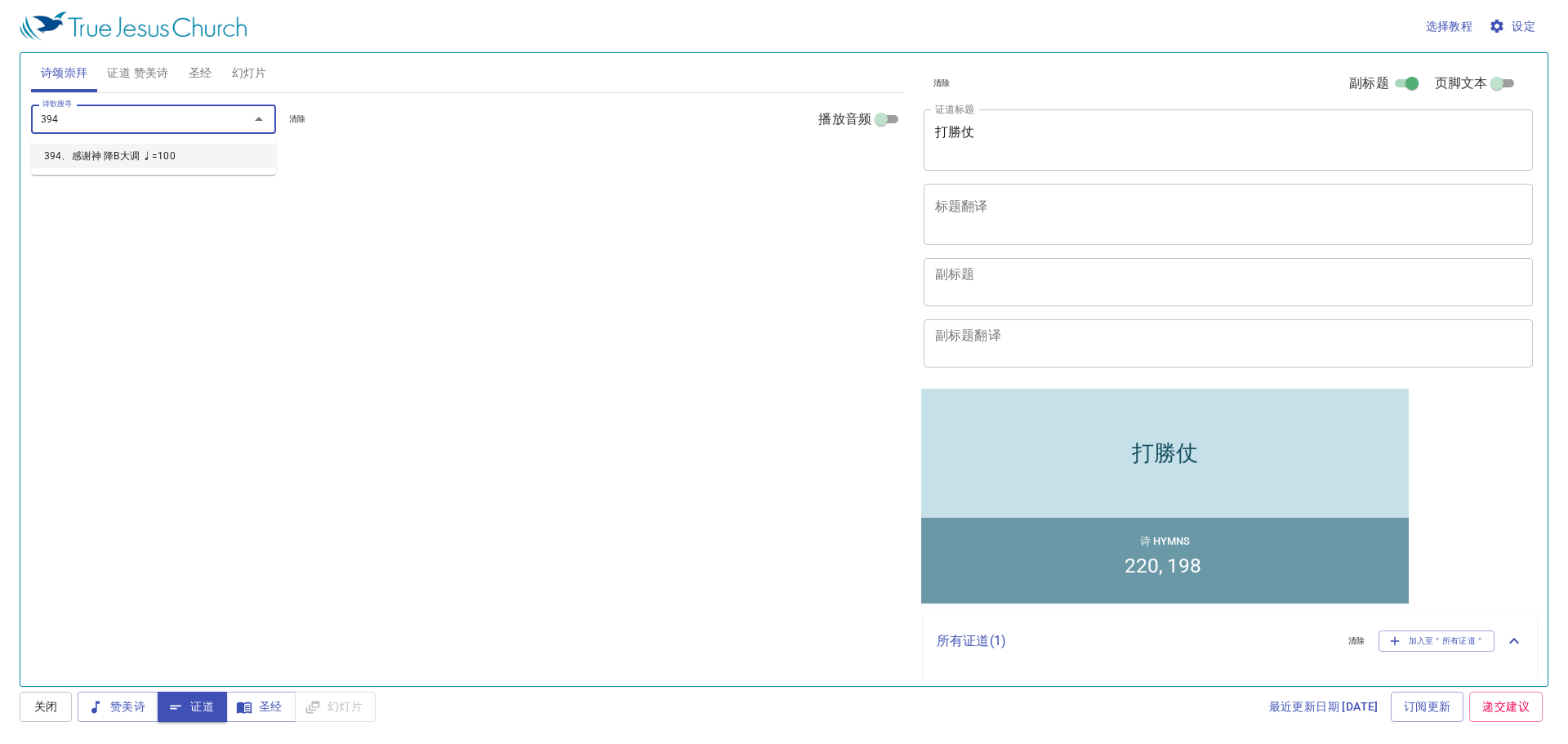
click at [102, 152] on li "394、感谢神 降B大调 ♩=100" at bounding box center [154, 155] width 245 height 25
click at [112, 131] on div "诗歌搜寻" at bounding box center [154, 119] width 245 height 29
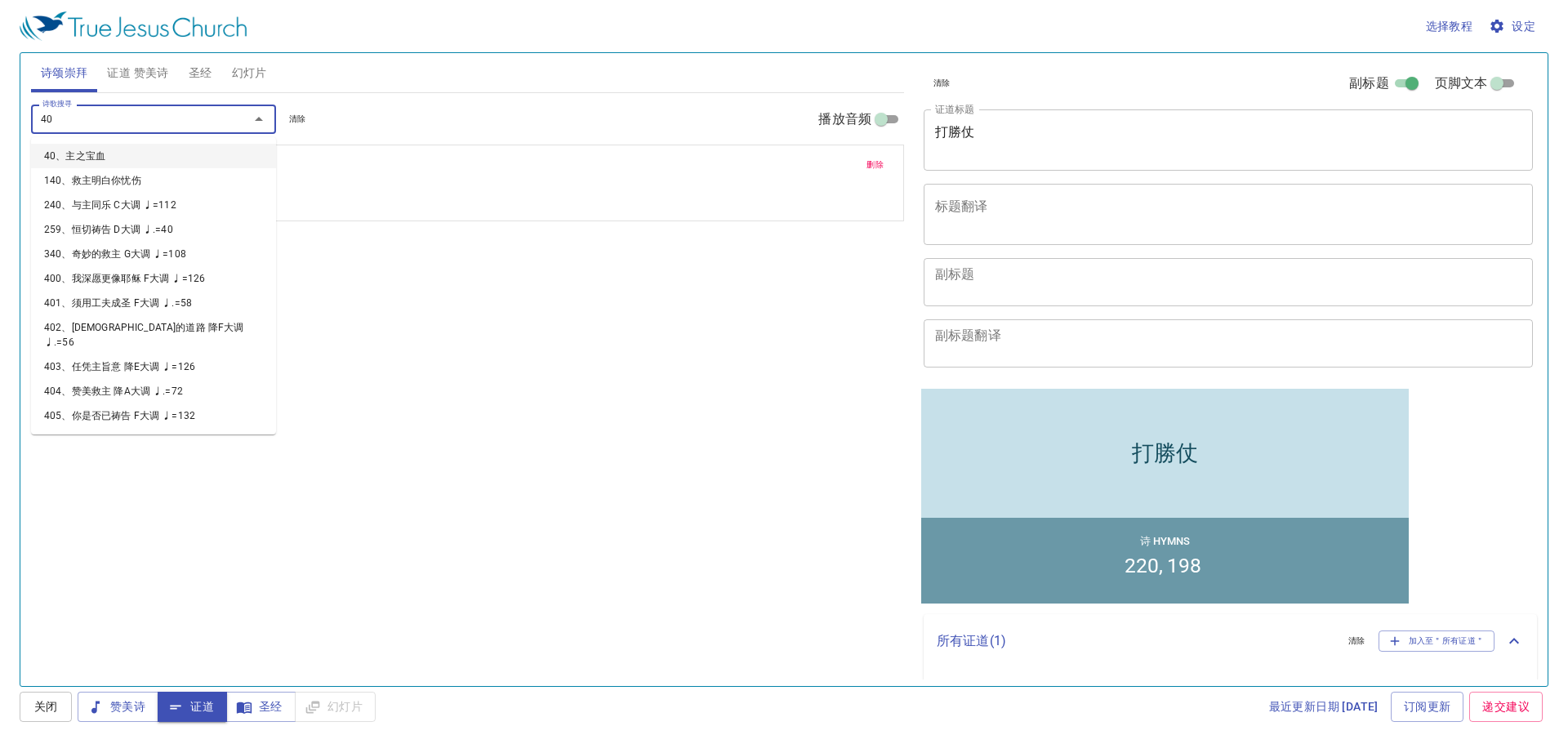
type input "405"
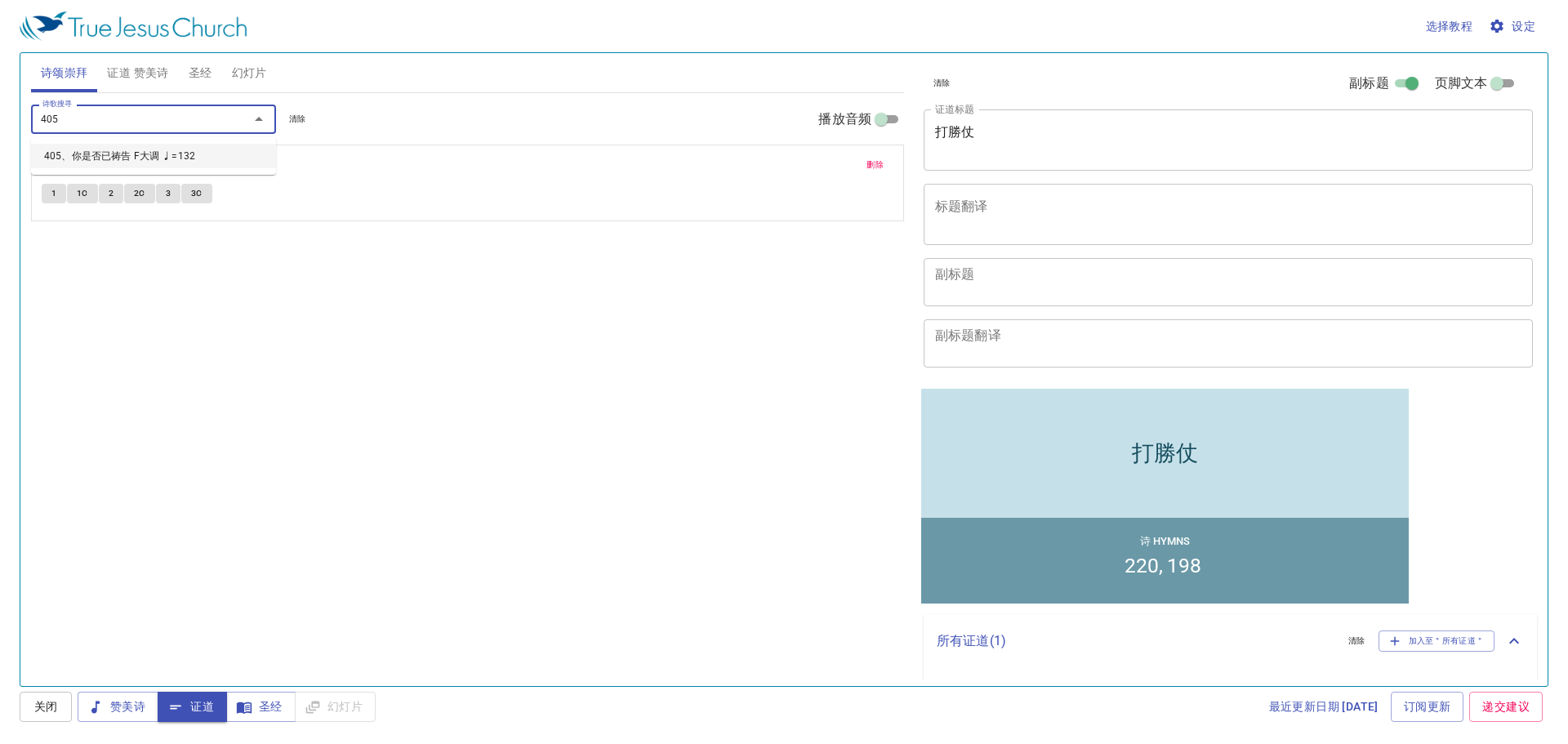
click at [134, 160] on li "405、你是否已祷告 F大调 ♩=132" at bounding box center [154, 155] width 245 height 25
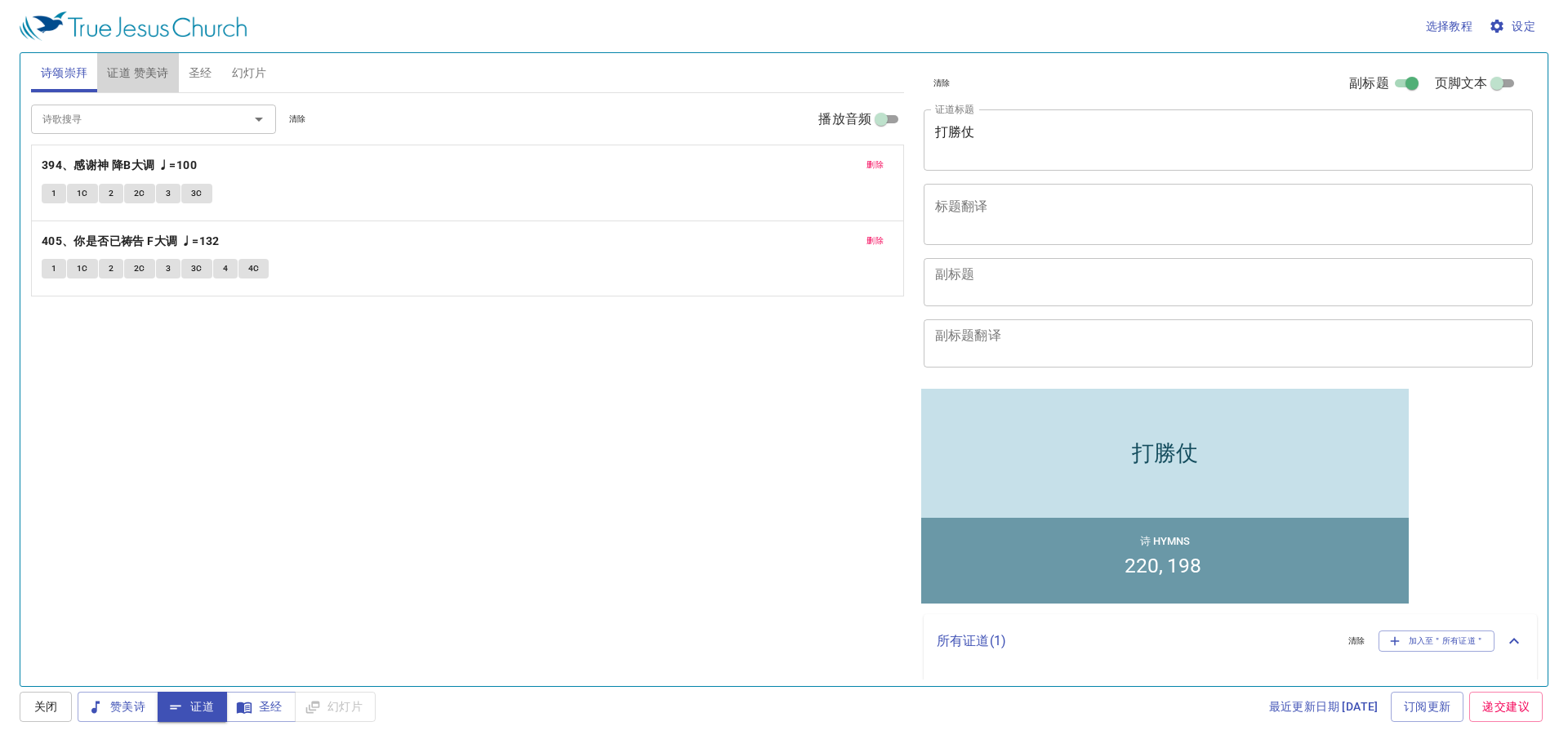
click at [164, 70] on span "证道 赞美诗" at bounding box center [137, 73] width 62 height 20
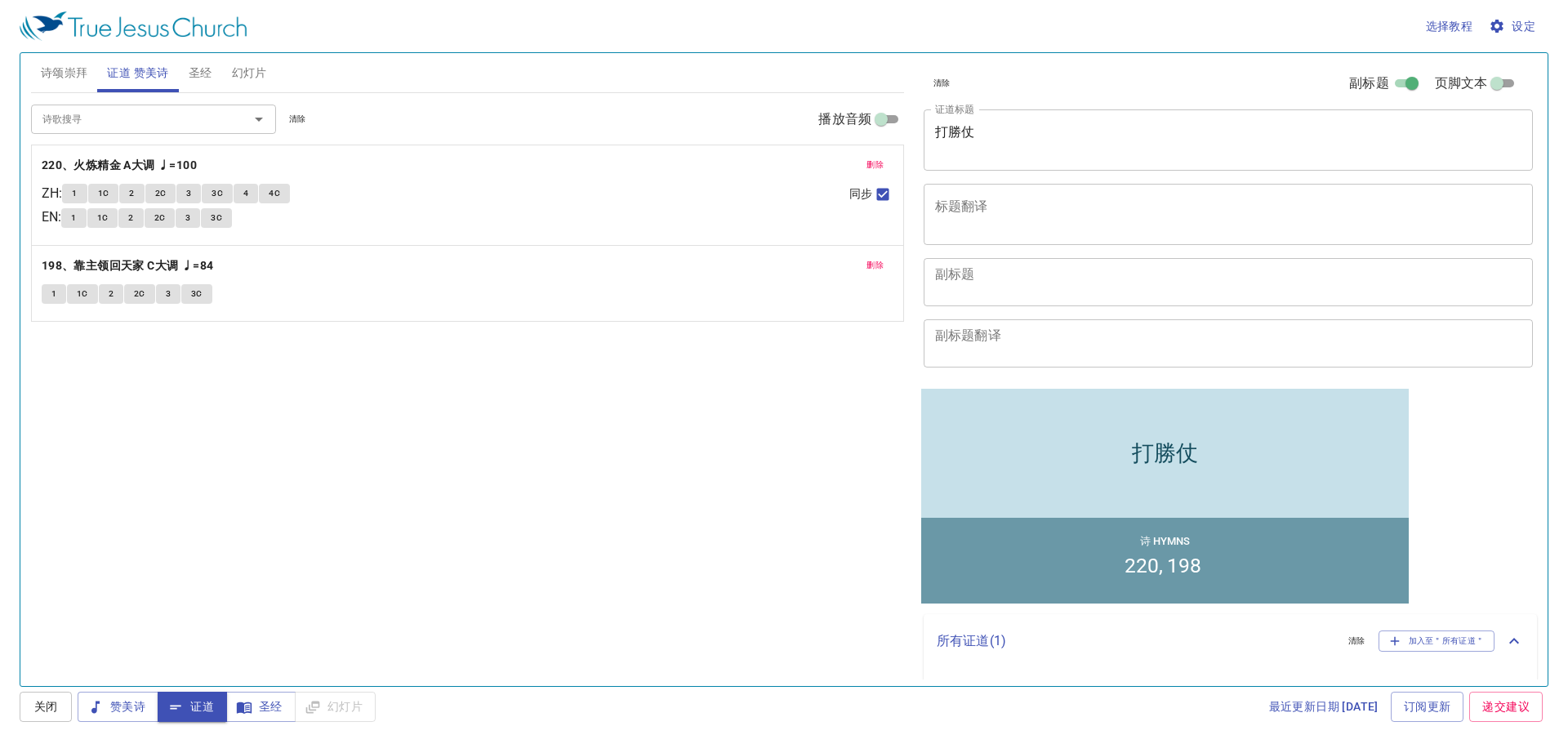
click at [195, 75] on span "圣经" at bounding box center [201, 73] width 24 height 20
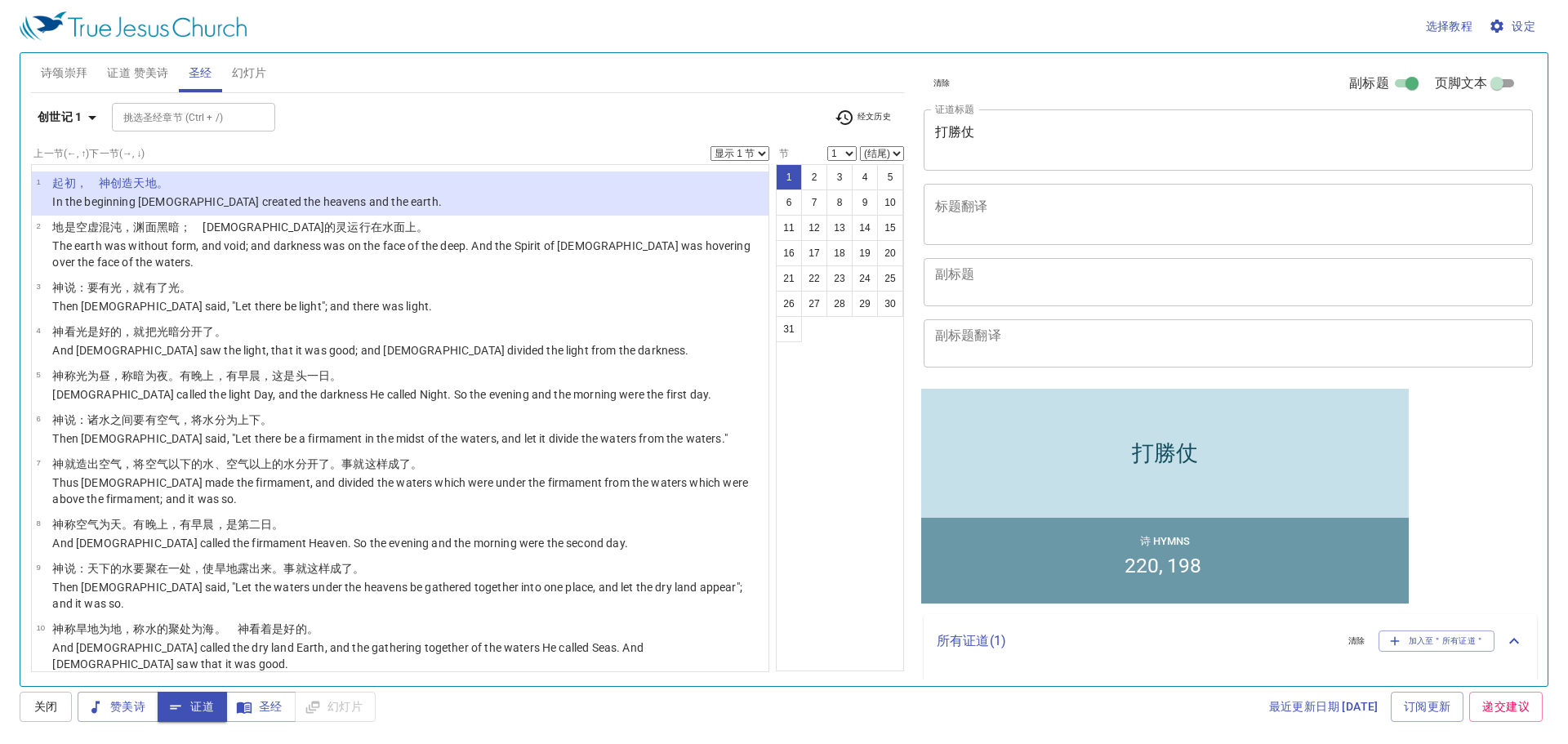
click at [96, 74] on button "诗颂崇拜" at bounding box center [64, 73] width 67 height 40
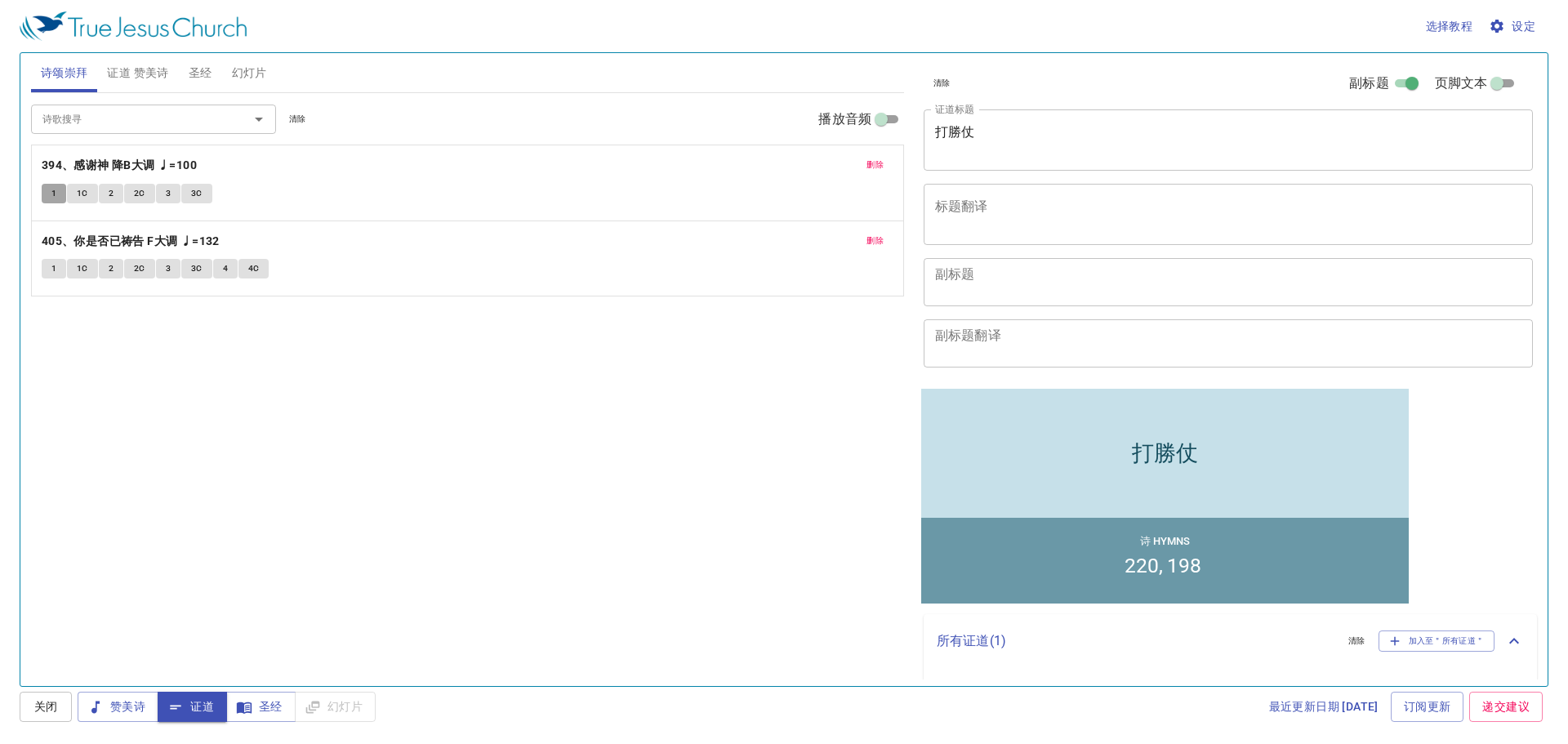
click at [45, 196] on button "1" at bounding box center [53, 193] width 25 height 19
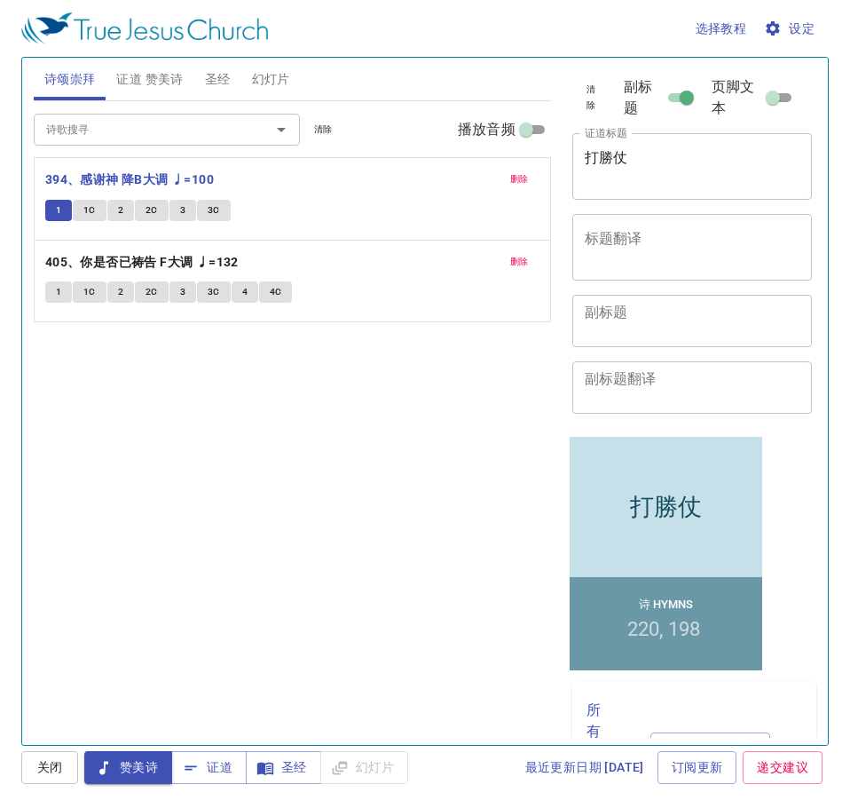
click at [91, 217] on span "1C" at bounding box center [89, 210] width 12 height 16
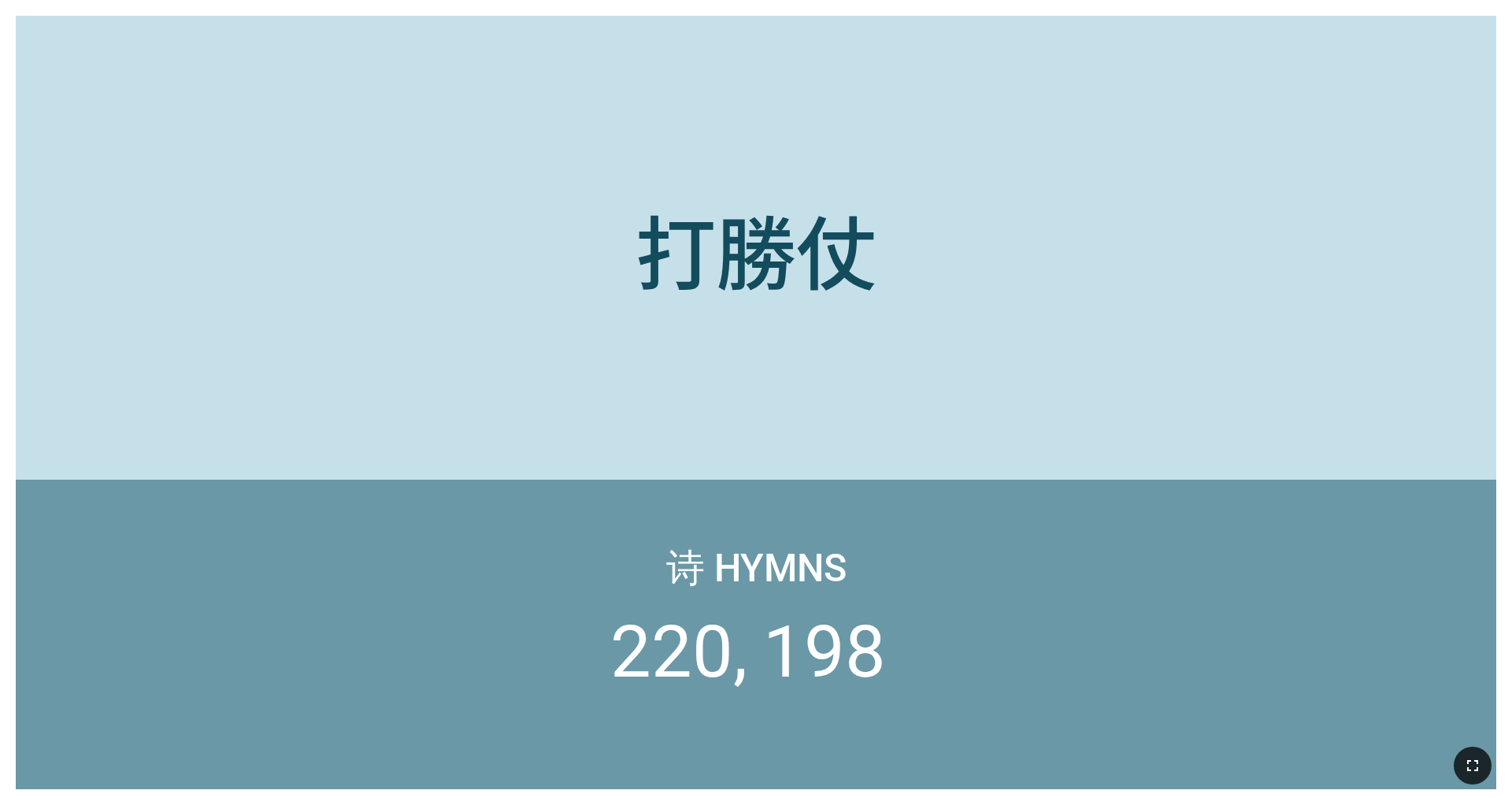
click at [806, 604] on button "button" at bounding box center [1473, 765] width 38 height 38
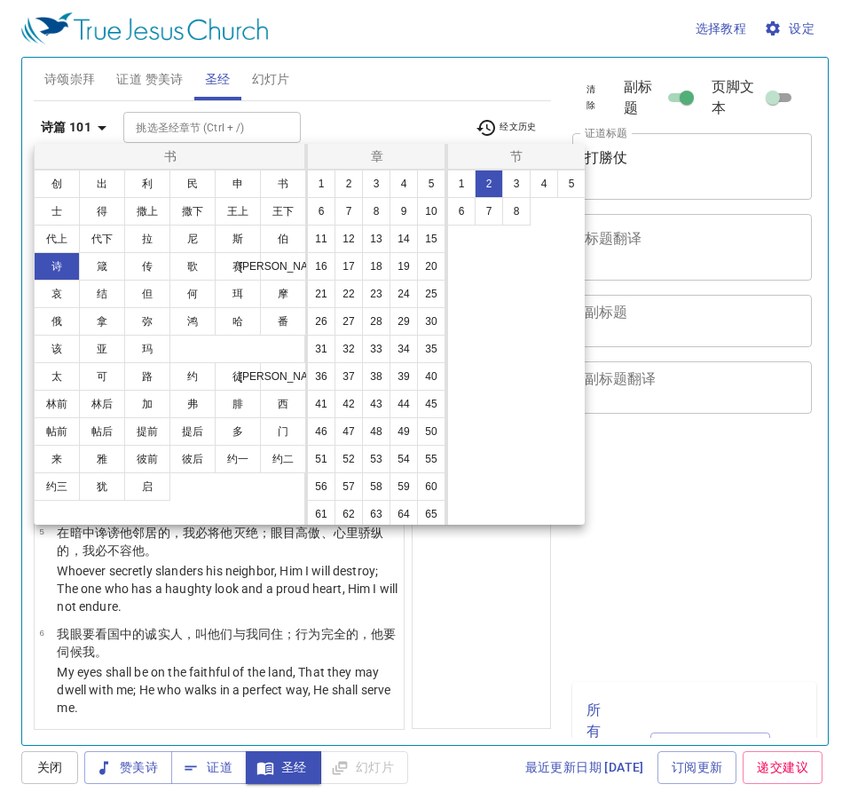
select select "2"
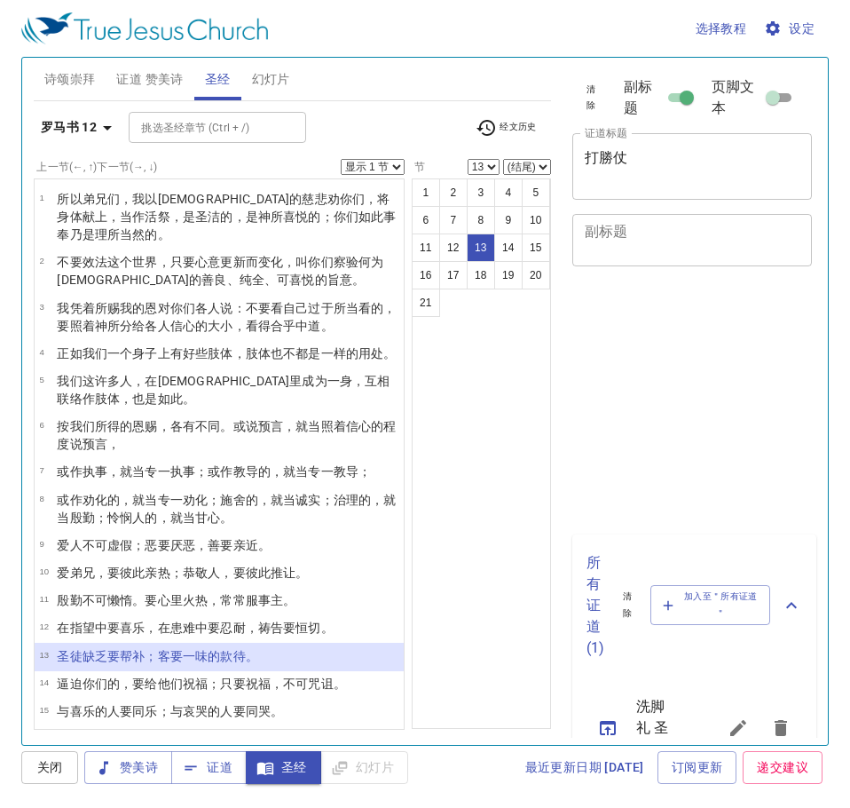
select select "13"
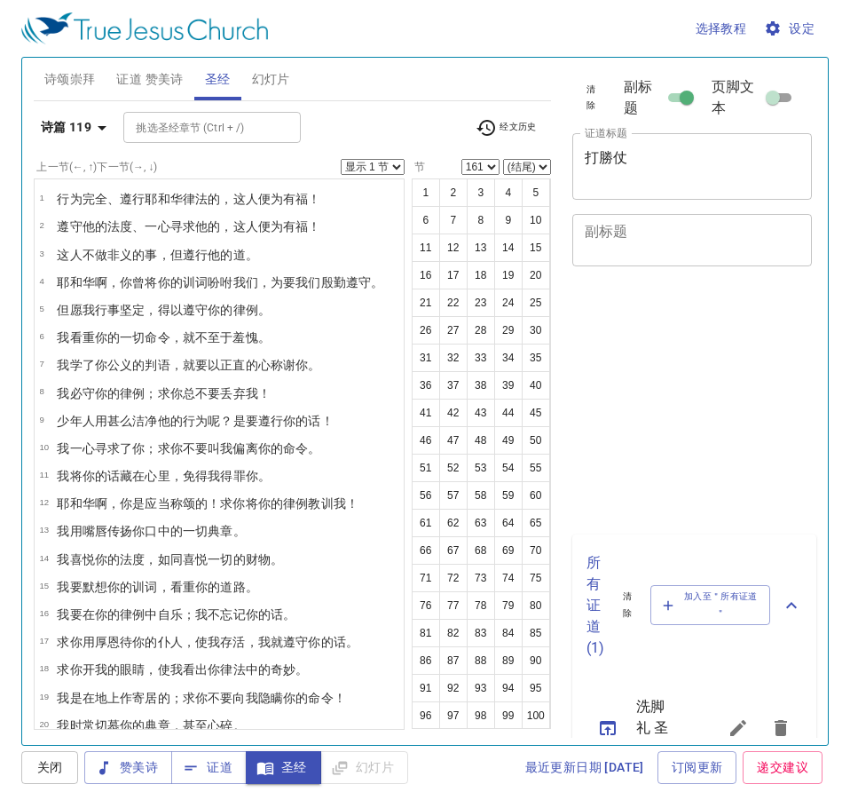
select select "161"
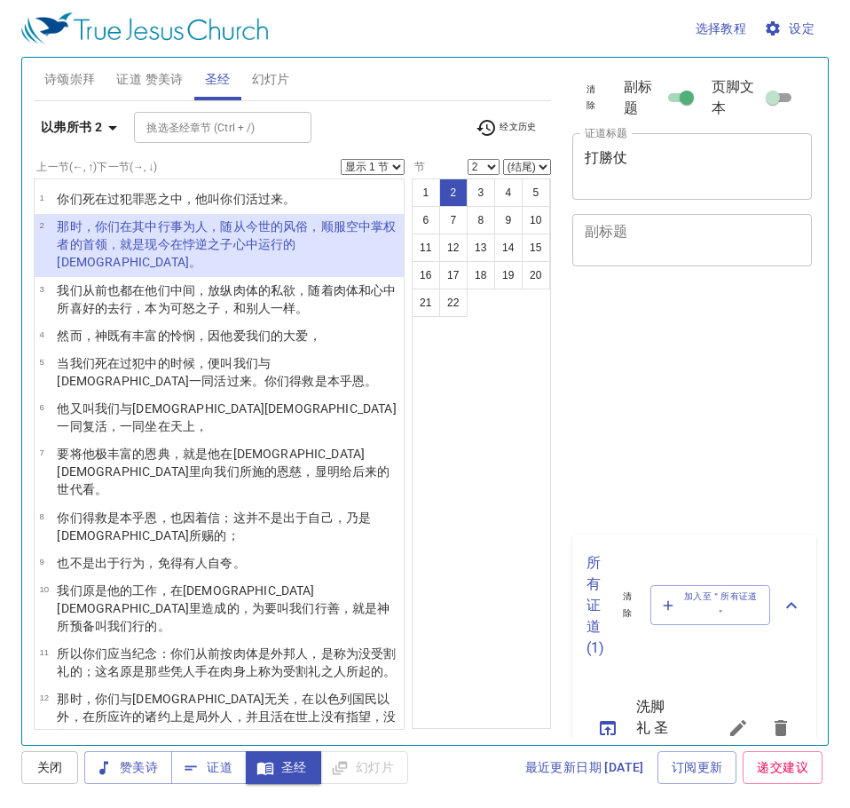
select select "2"
